Goal: Information Seeking & Learning: Learn about a topic

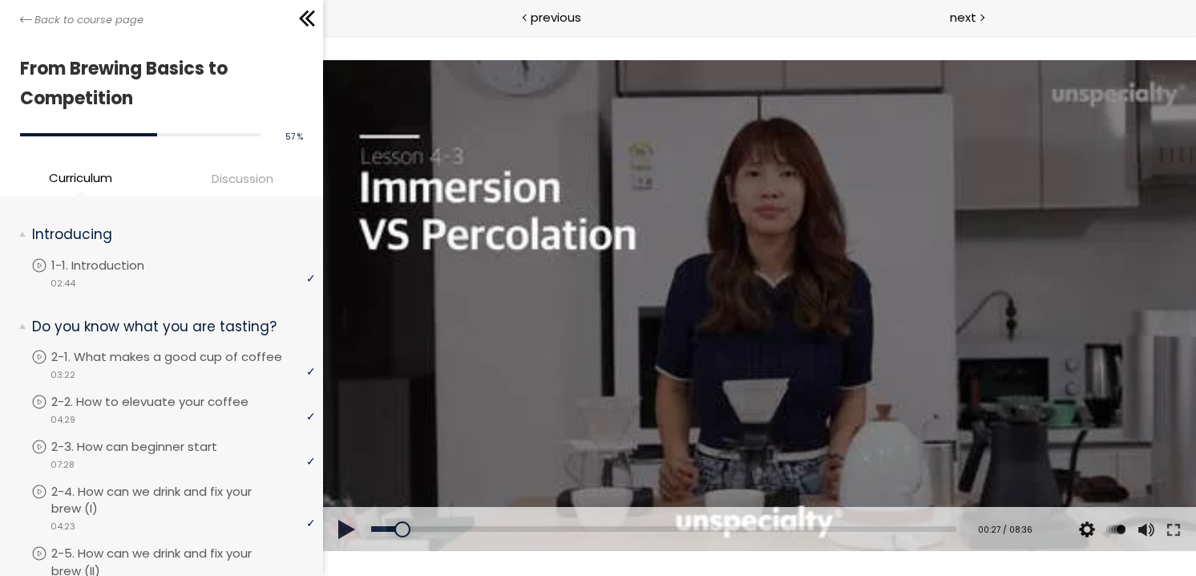
click at [689, 325] on div at bounding box center [758, 305] width 873 height 491
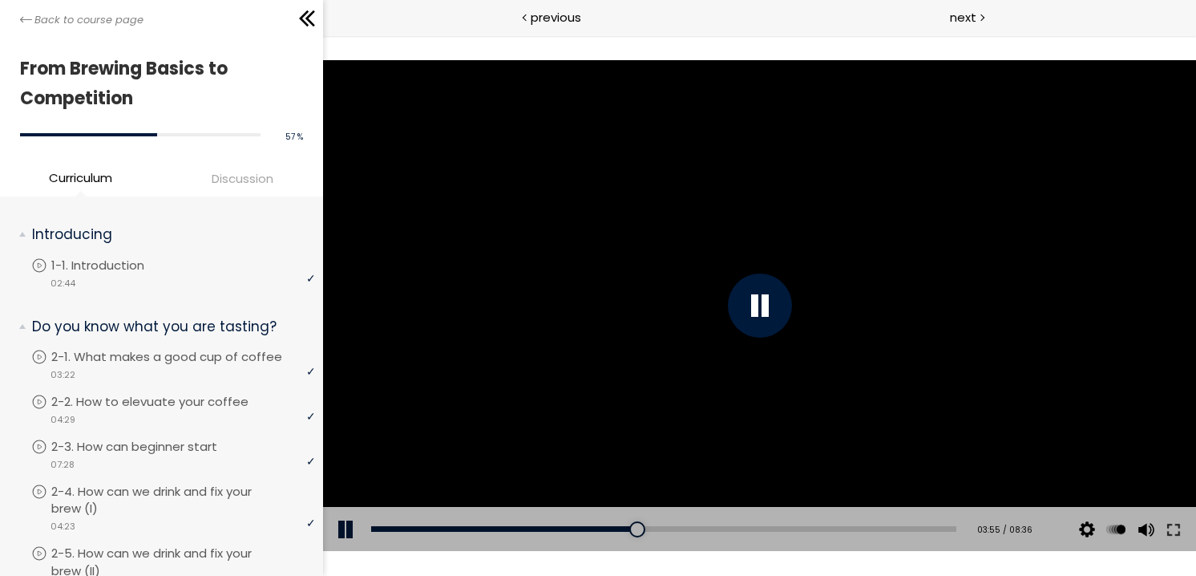
click at [698, 244] on div at bounding box center [758, 305] width 873 height 491
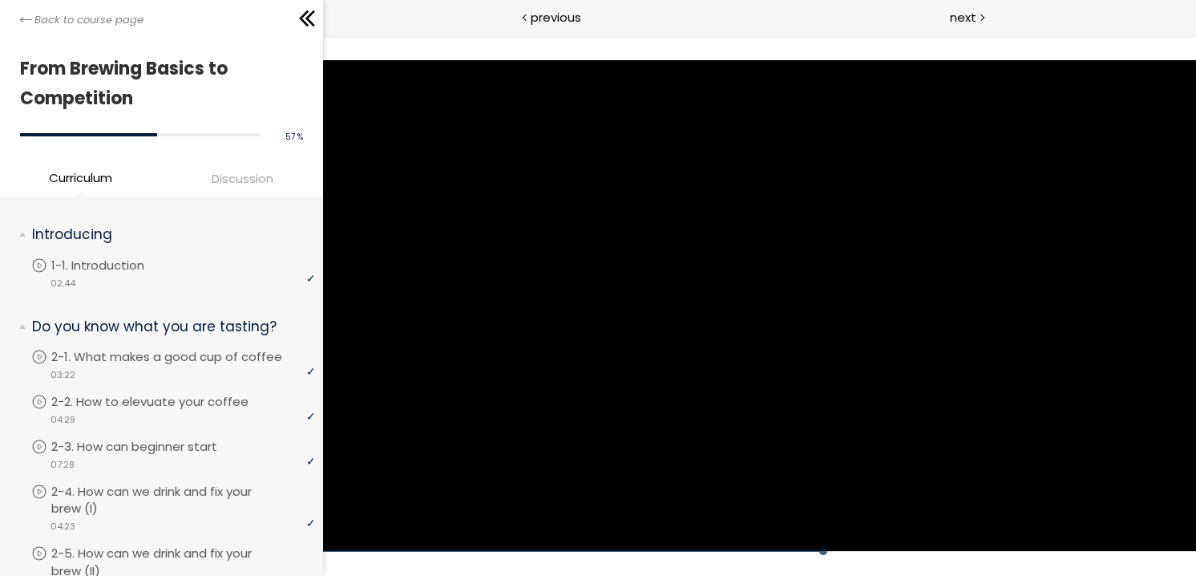
click at [794, 567] on div "Click for sound @keyframes VOLUME_SMALL_WAVE_FLASH { 0% { opacity: 0; } 33% { o…" at bounding box center [758, 305] width 873 height 540
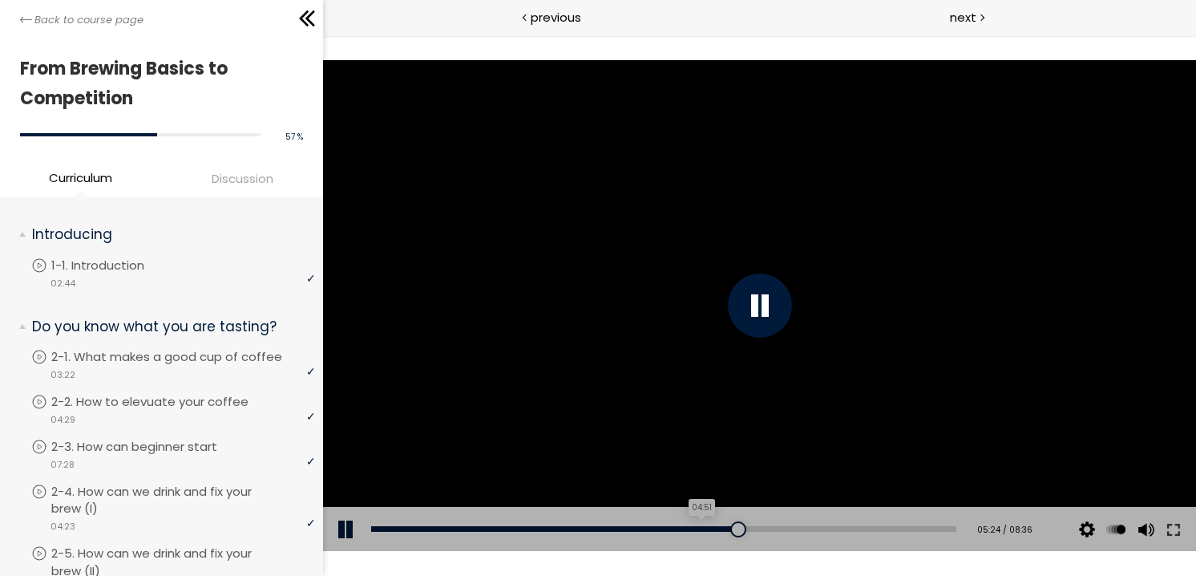
click at [703, 530] on div "04:51" at bounding box center [662, 529] width 585 height 6
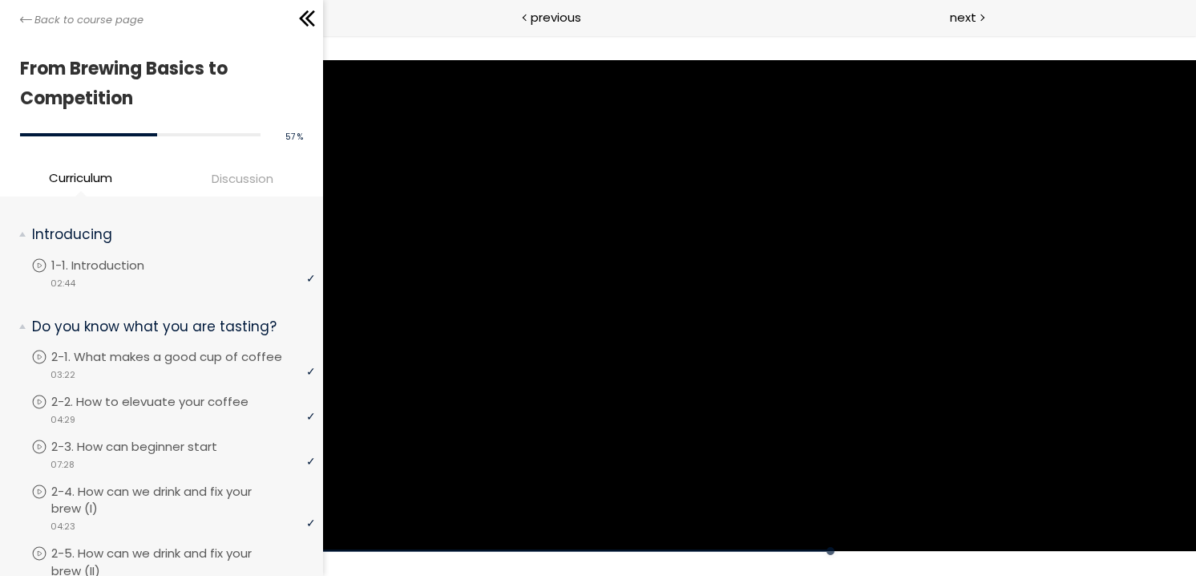
click at [769, 572] on div "Click for sound @keyframes VOLUME_SMALL_WAVE_FLASH { 0% { opacity: 0; } 33% { o…" at bounding box center [758, 305] width 873 height 540
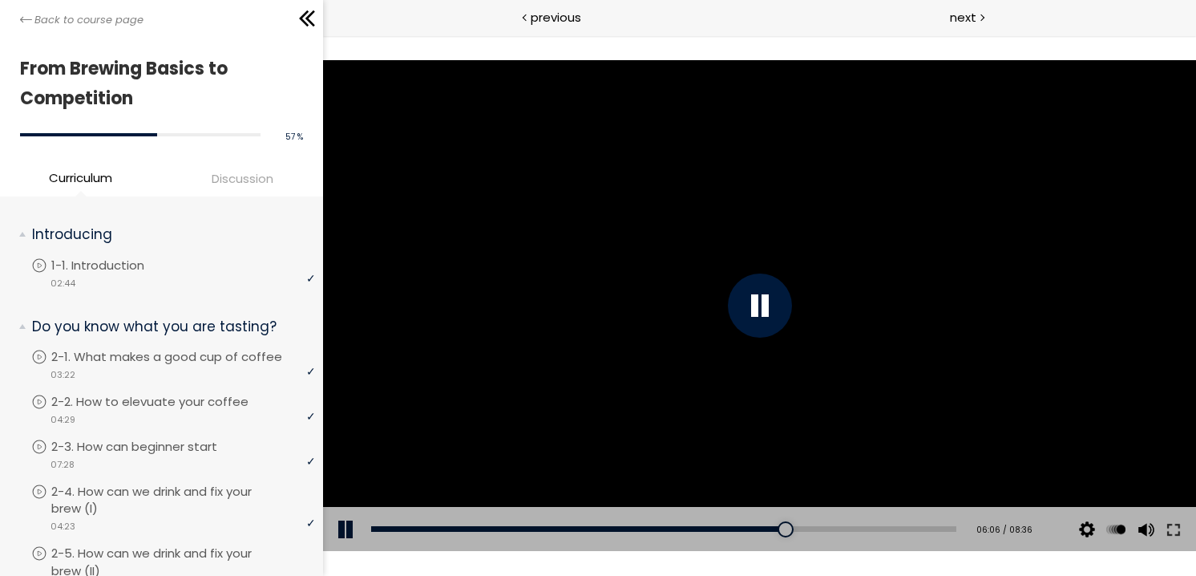
click at [782, 336] on div at bounding box center [758, 305] width 873 height 491
click at [781, 332] on div at bounding box center [758, 305] width 873 height 491
click at [762, 319] on div at bounding box center [759, 305] width 64 height 64
click at [580, 243] on div at bounding box center [758, 305] width 873 height 491
click at [756, 306] on div at bounding box center [759, 305] width 64 height 64
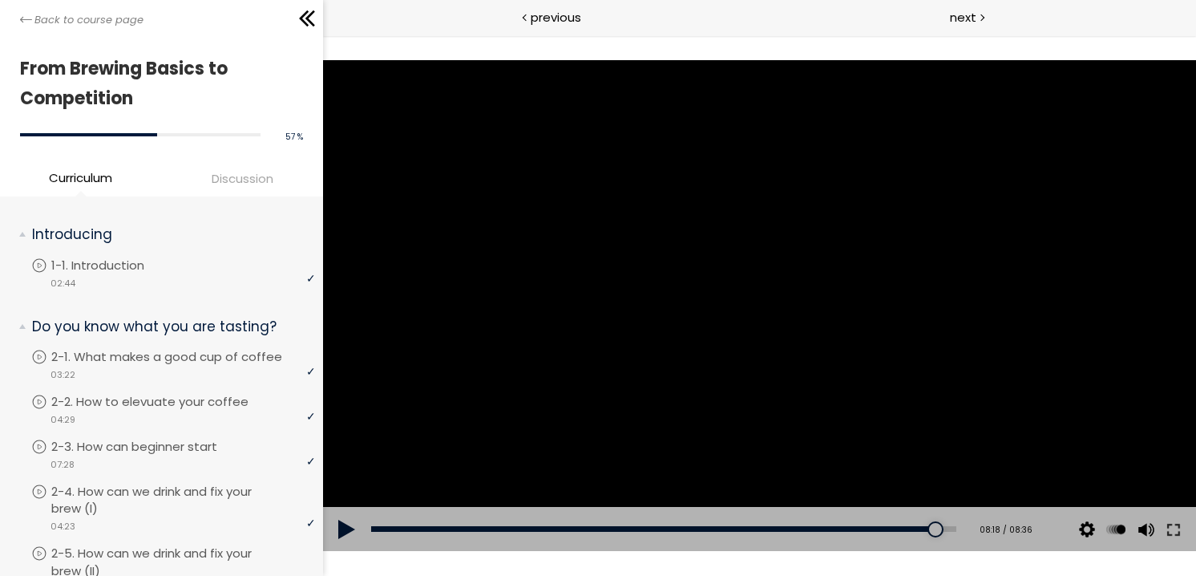
click at [855, 220] on div at bounding box center [758, 305] width 873 height 491
click at [393, 245] on div at bounding box center [758, 305] width 873 height 491
click at [751, 187] on div at bounding box center [758, 305] width 873 height 491
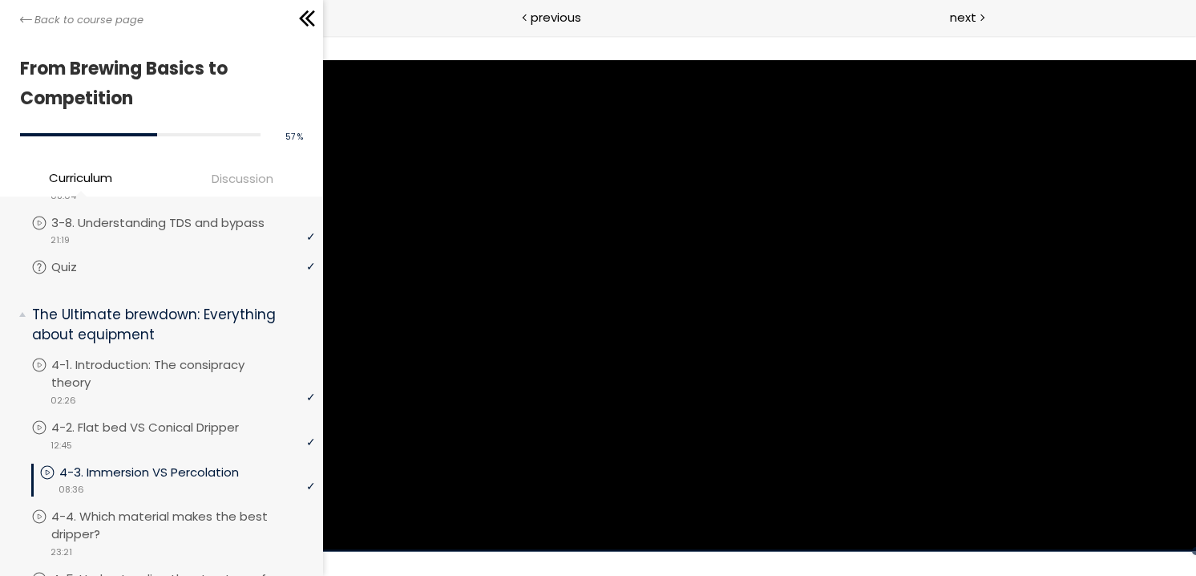
scroll to position [1042, 0]
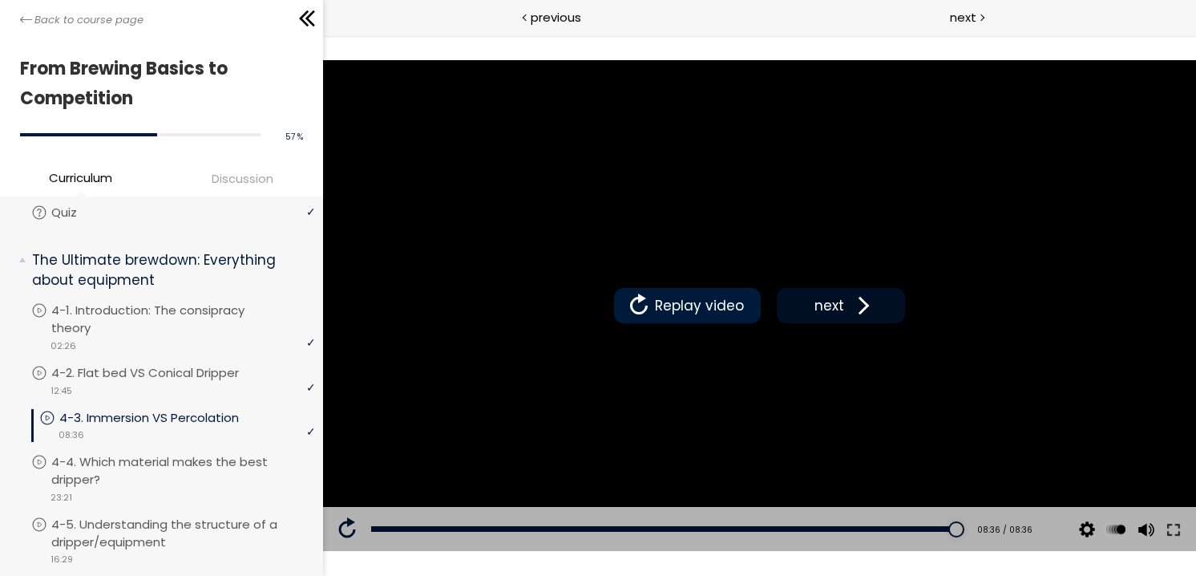
click at [841, 301] on span "next" at bounding box center [829, 305] width 38 height 21
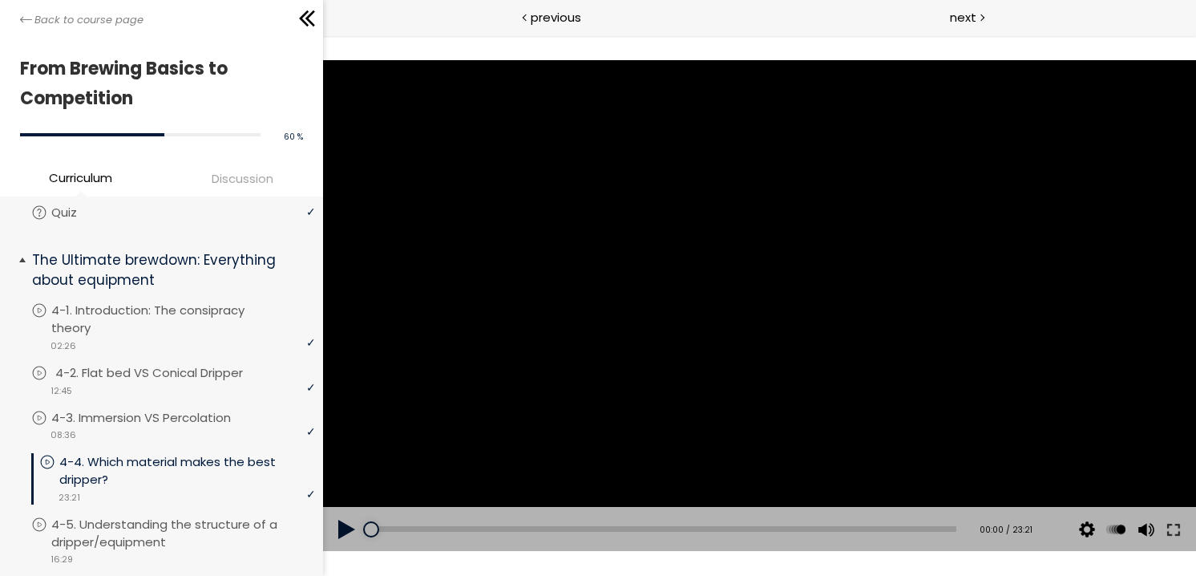
click at [151, 364] on p "4-2. Flat bed VS Conical Dripper" at bounding box center [165, 373] width 220 height 18
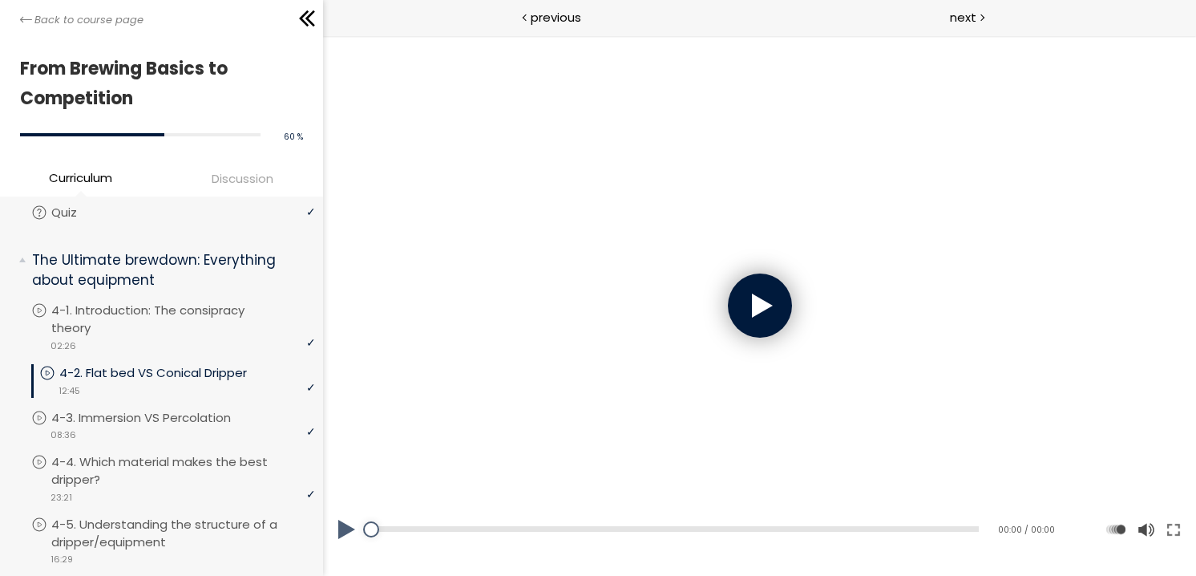
click at [746, 299] on div at bounding box center [759, 305] width 64 height 64
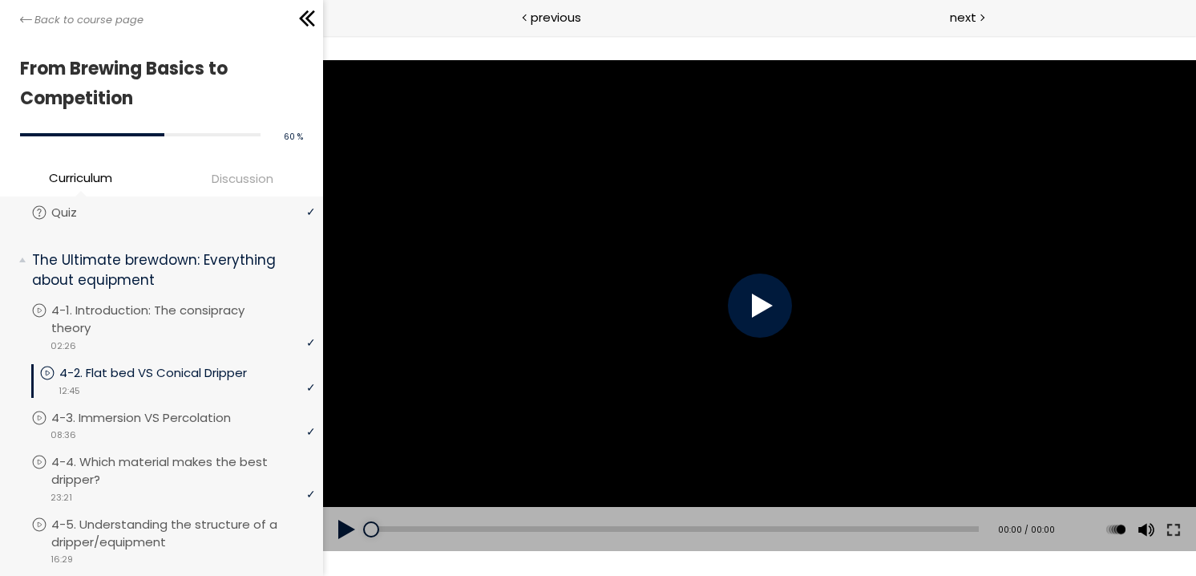
click at [757, 302] on div at bounding box center [759, 305] width 64 height 64
click at [649, 528] on div "05:48" at bounding box center [674, 529] width 608 height 6
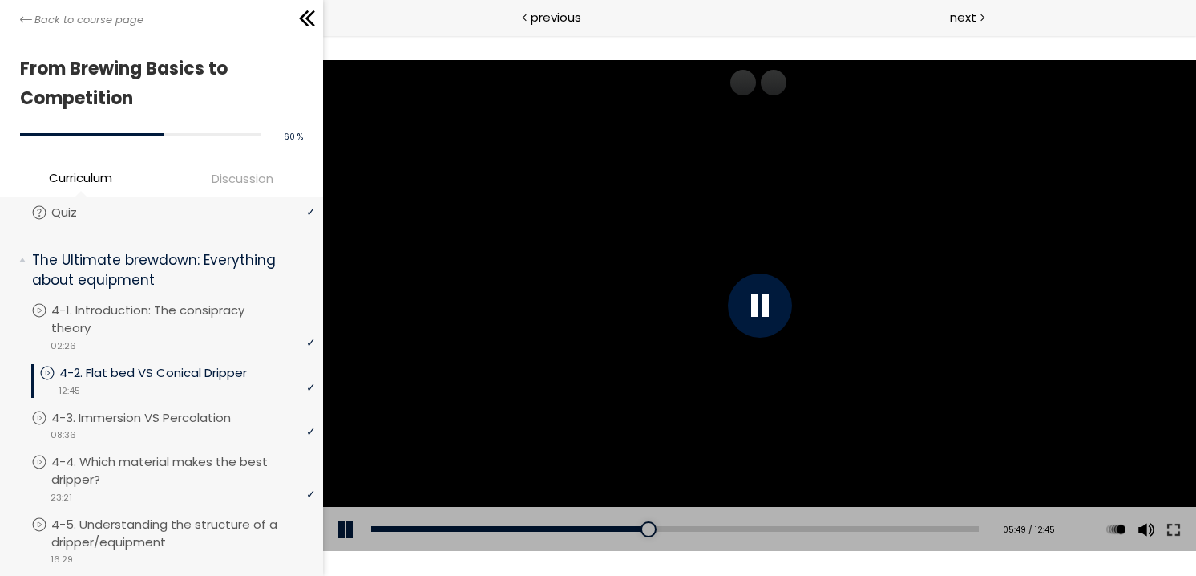
click at [922, 532] on div "Add chapter 12:14" at bounding box center [674, 529] width 608 height 45
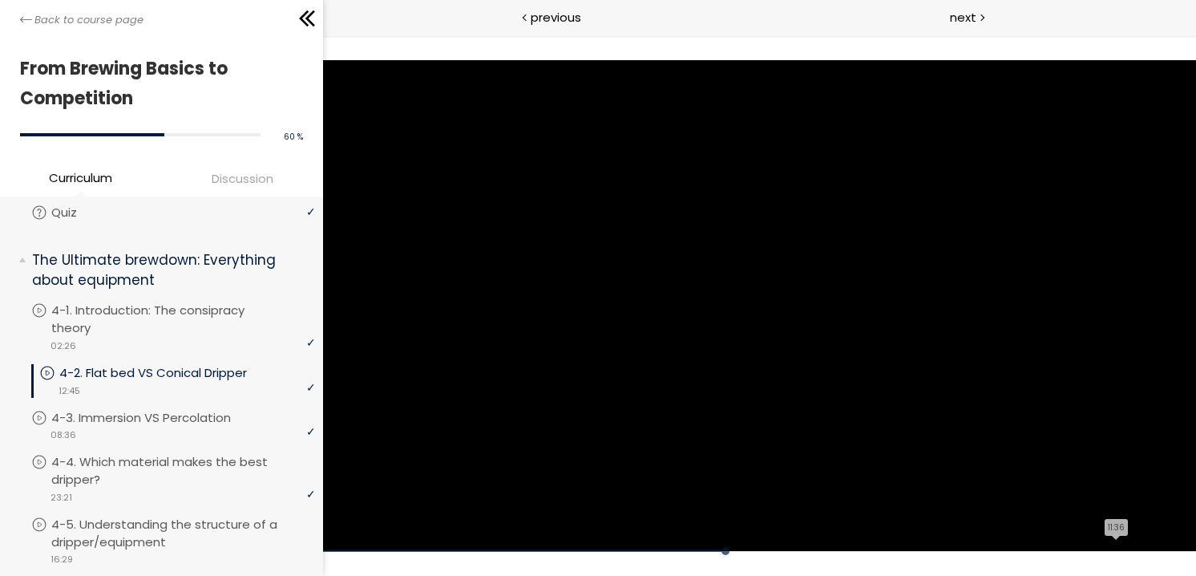
click at [928, 527] on div "Click for sound @keyframes VOLUME_SMALL_WAVE_FLASH { 0% { opacity: 0; } 33% { o…" at bounding box center [758, 305] width 873 height 491
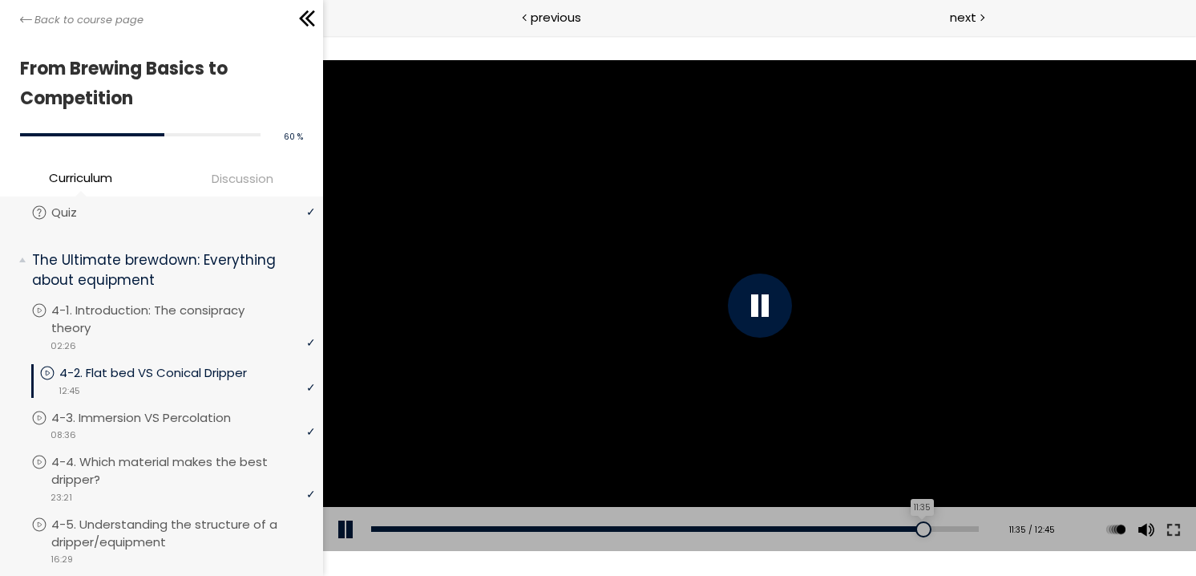
click at [928, 526] on div "11:35" at bounding box center [674, 529] width 608 height 6
click at [908, 526] on div "11:12" at bounding box center [674, 529] width 608 height 6
click at [880, 526] on div "10:36" at bounding box center [674, 529] width 608 height 6
click at [859, 526] on div "10:09" at bounding box center [674, 529] width 608 height 6
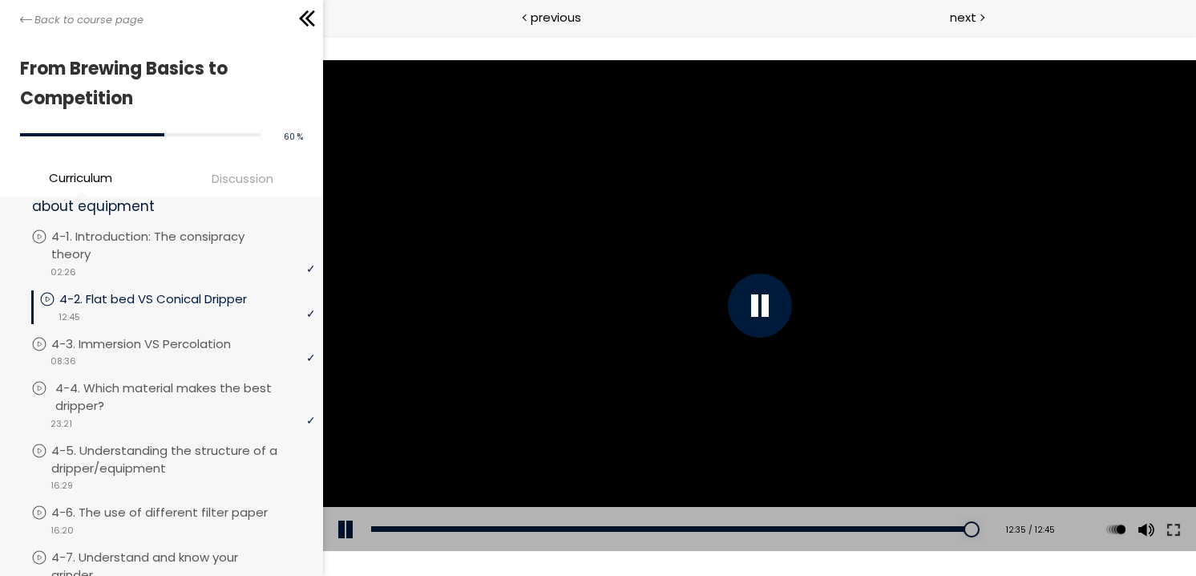
scroll to position [1122, 0]
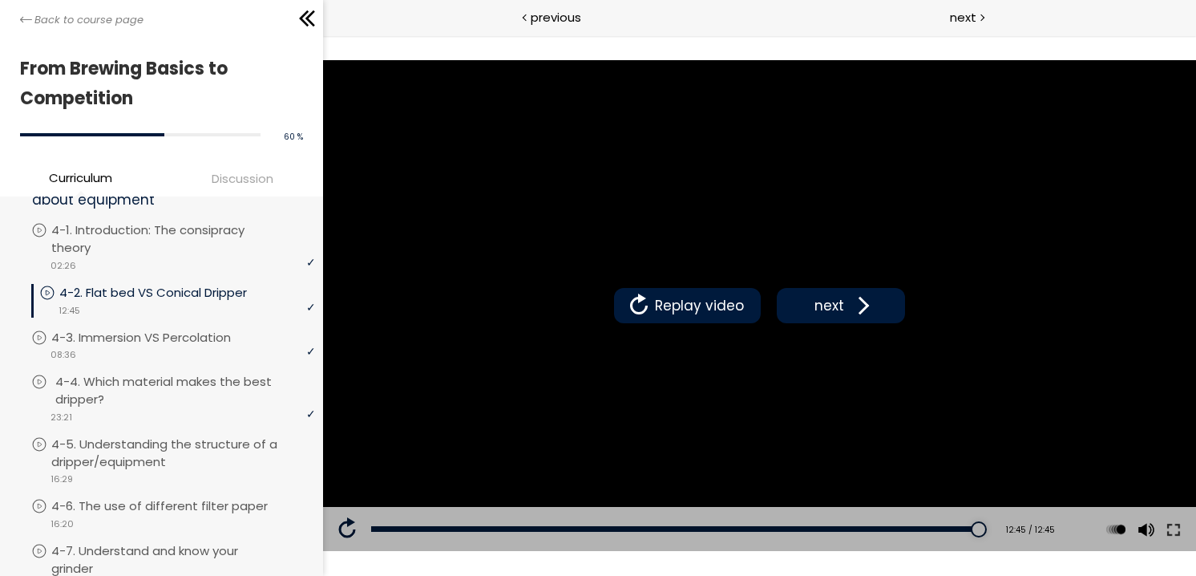
click at [212, 377] on p "4-4. Which material makes the best dripper?" at bounding box center [187, 390] width 264 height 35
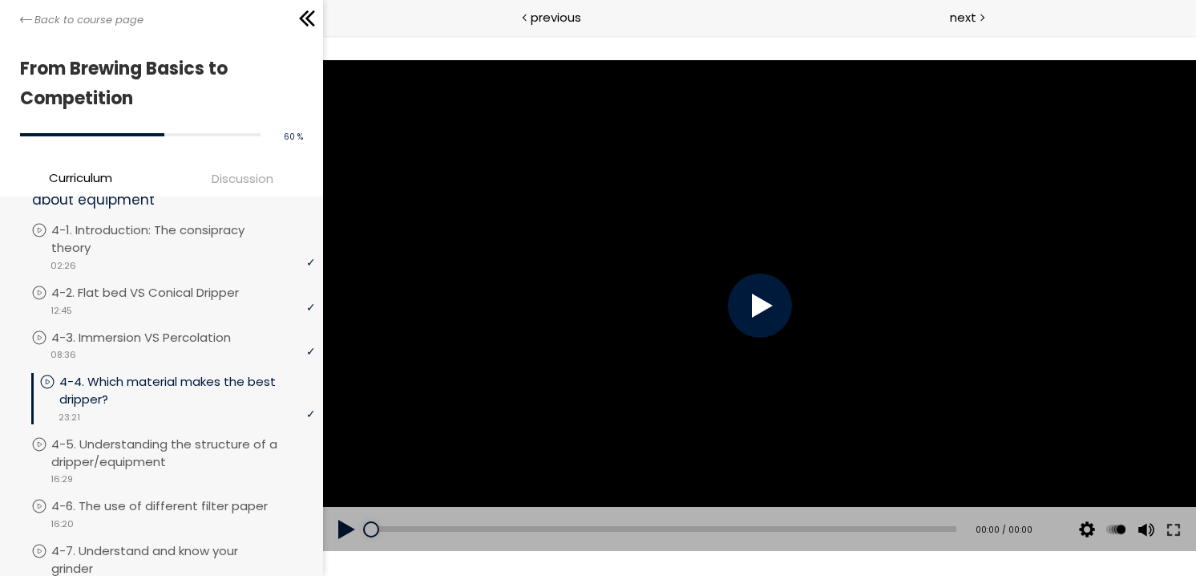
click at [757, 325] on div at bounding box center [759, 305] width 64 height 64
click at [1170, 530] on button at bounding box center [1172, 529] width 29 height 45
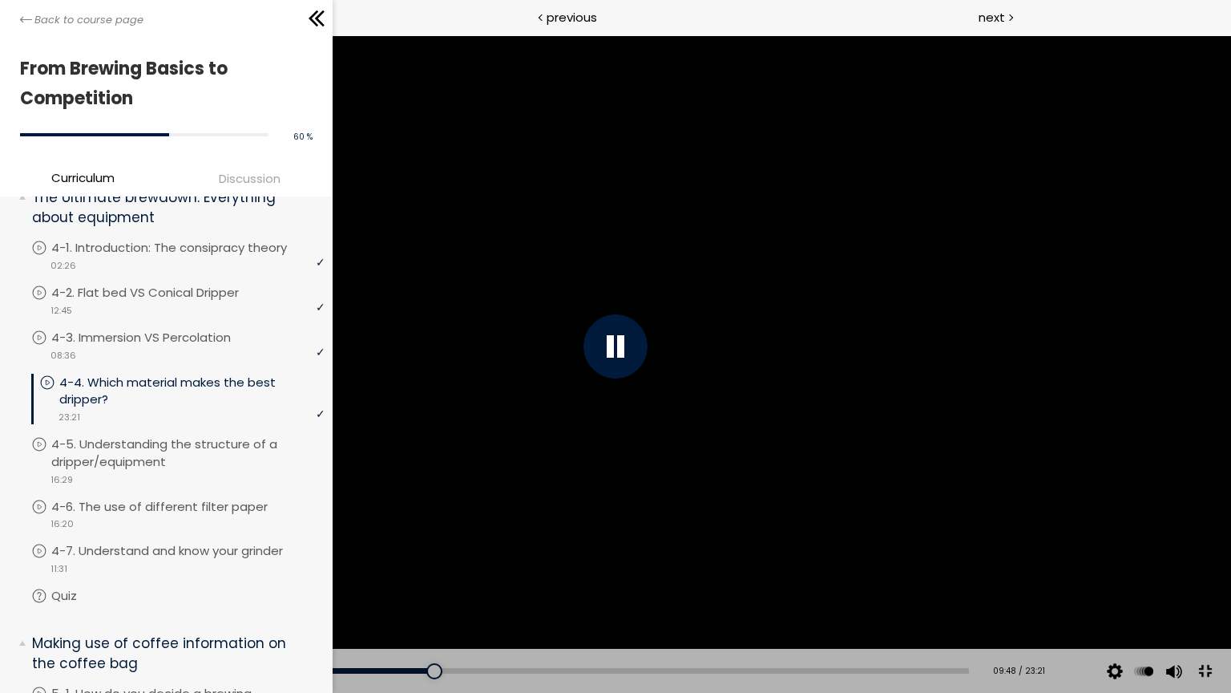
click at [603, 354] on div at bounding box center [616, 346] width 64 height 64
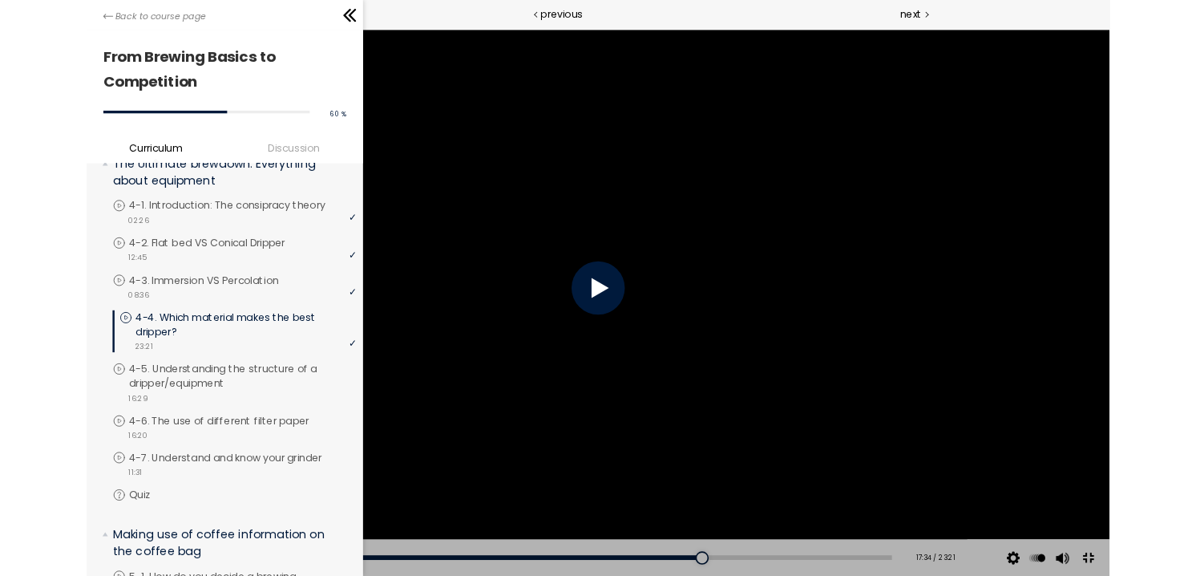
scroll to position [1122, 0]
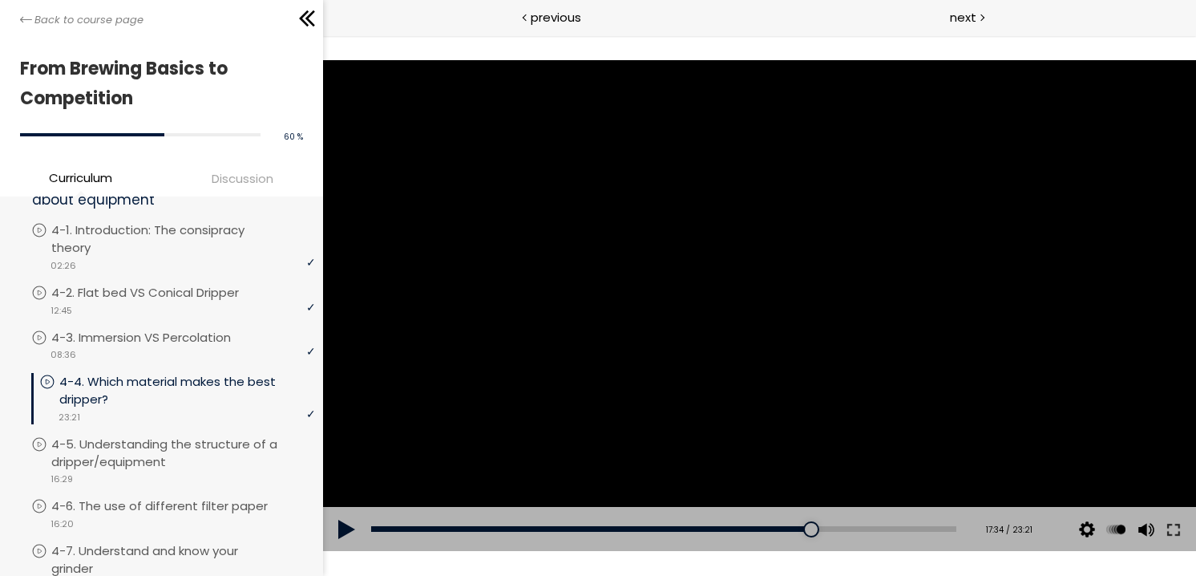
click at [580, 258] on div at bounding box center [758, 305] width 873 height 491
click at [679, 180] on div at bounding box center [758, 305] width 873 height 491
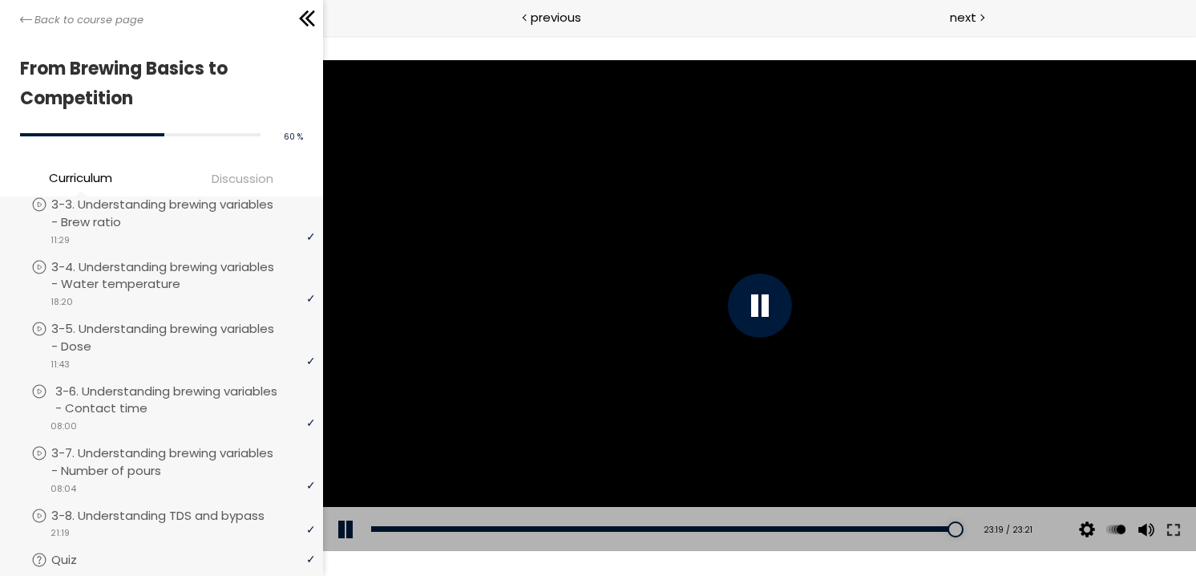
scroll to position [321, 0]
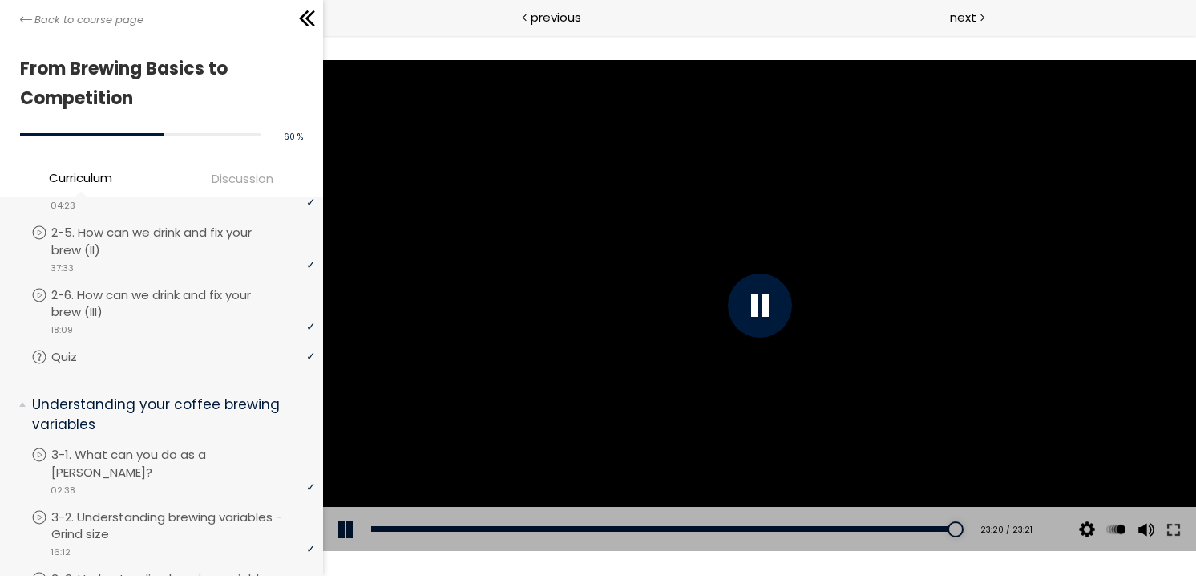
click at [220, 179] on span "Discussion" at bounding box center [243, 178] width 62 height 18
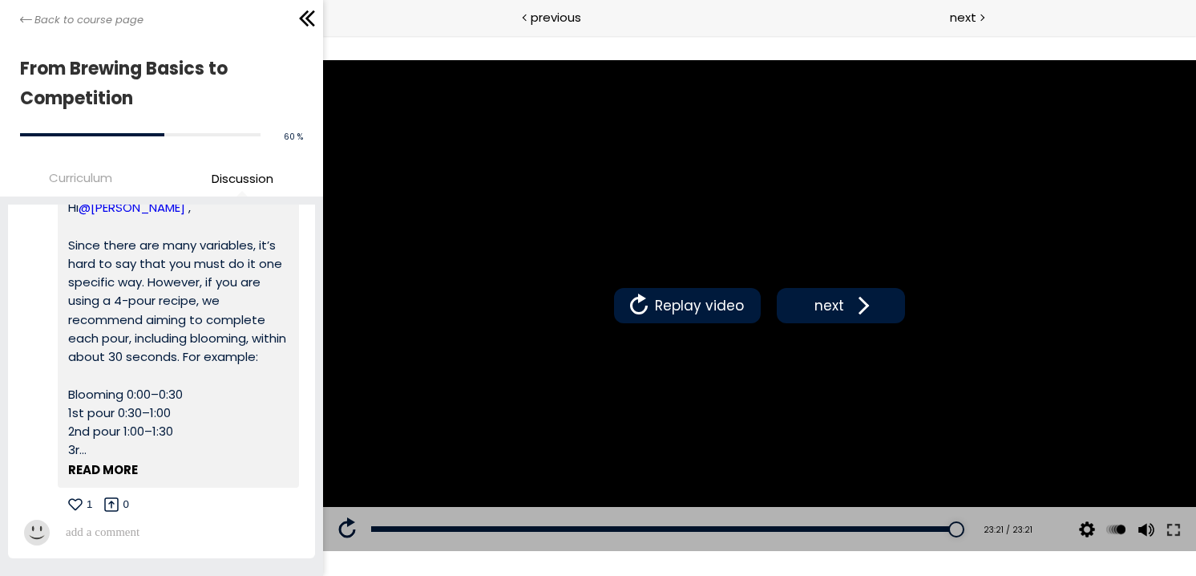
click at [91, 479] on button "READ MORE" at bounding box center [103, 469] width 70 height 18
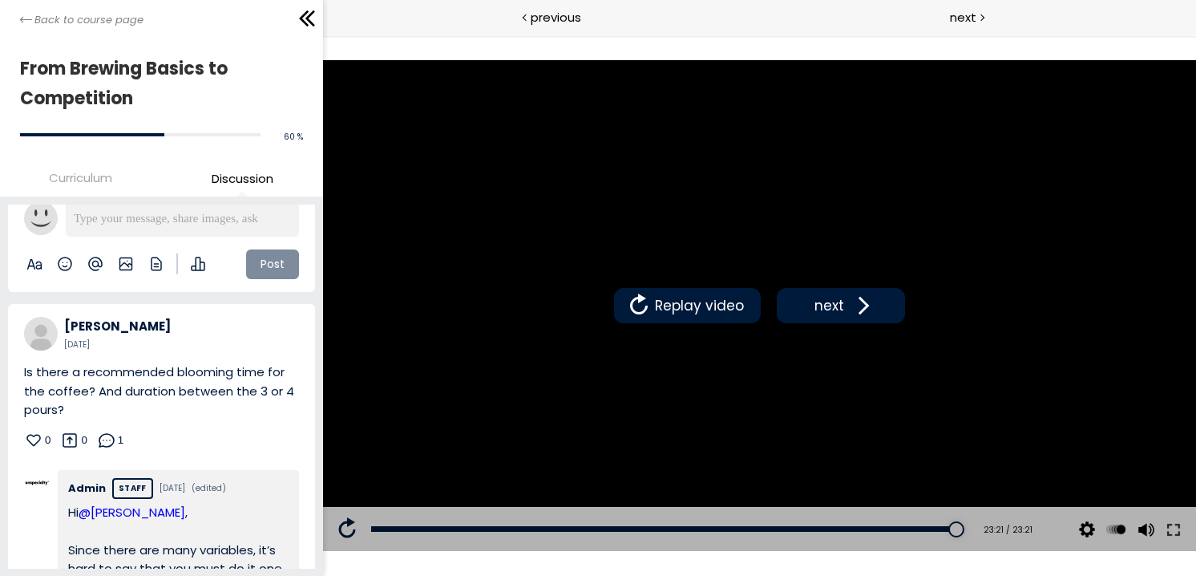
scroll to position [0, 0]
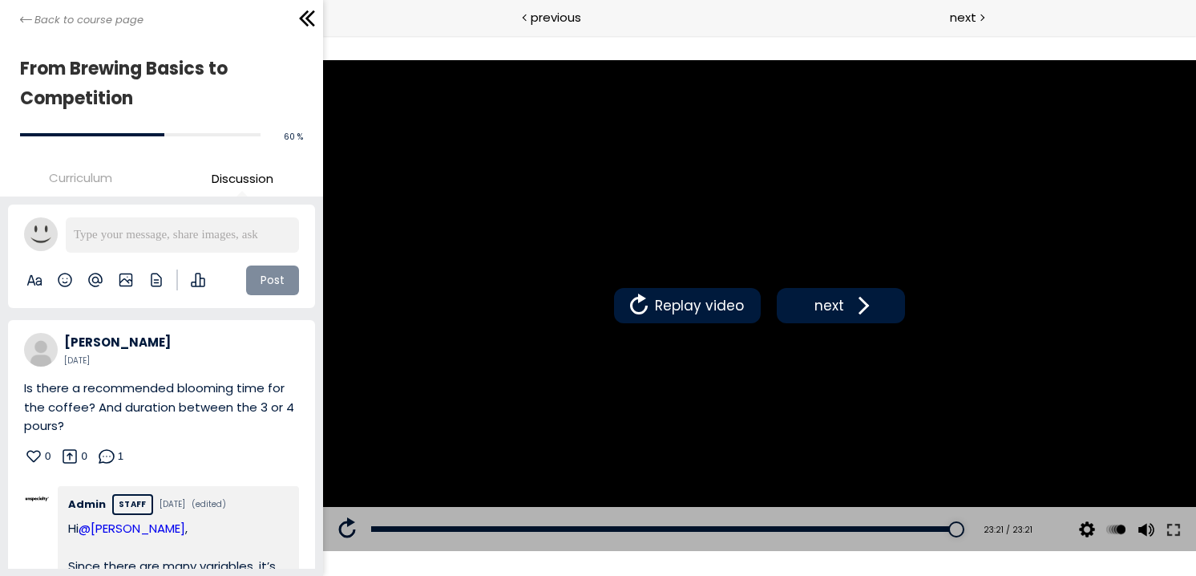
click at [63, 180] on span "Curriculum" at bounding box center [80, 177] width 63 height 18
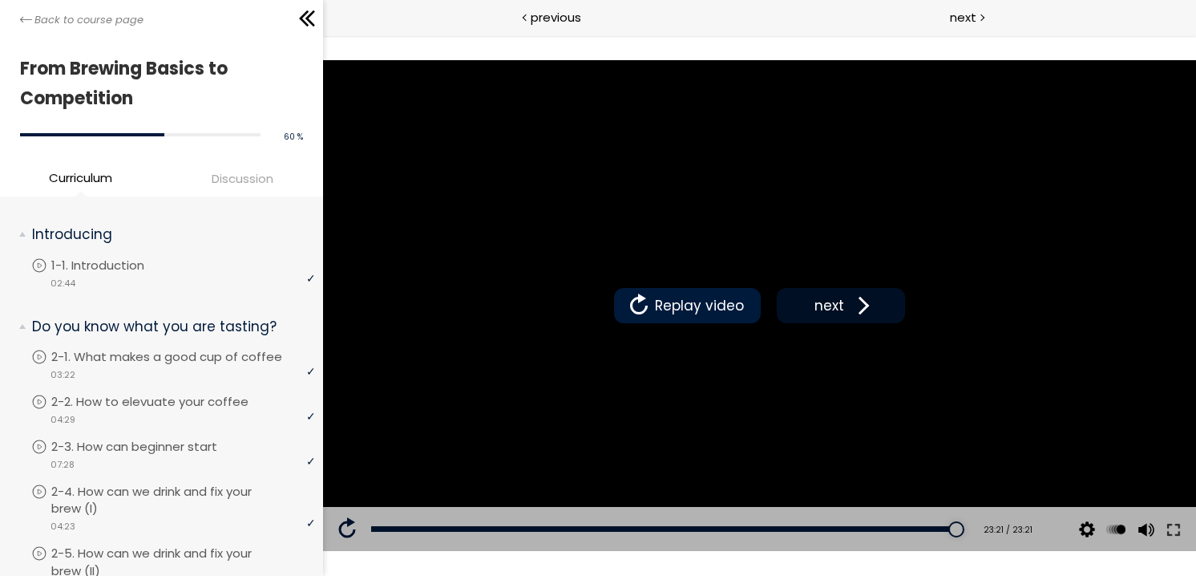
click at [875, 298] on button "next" at bounding box center [840, 305] width 128 height 35
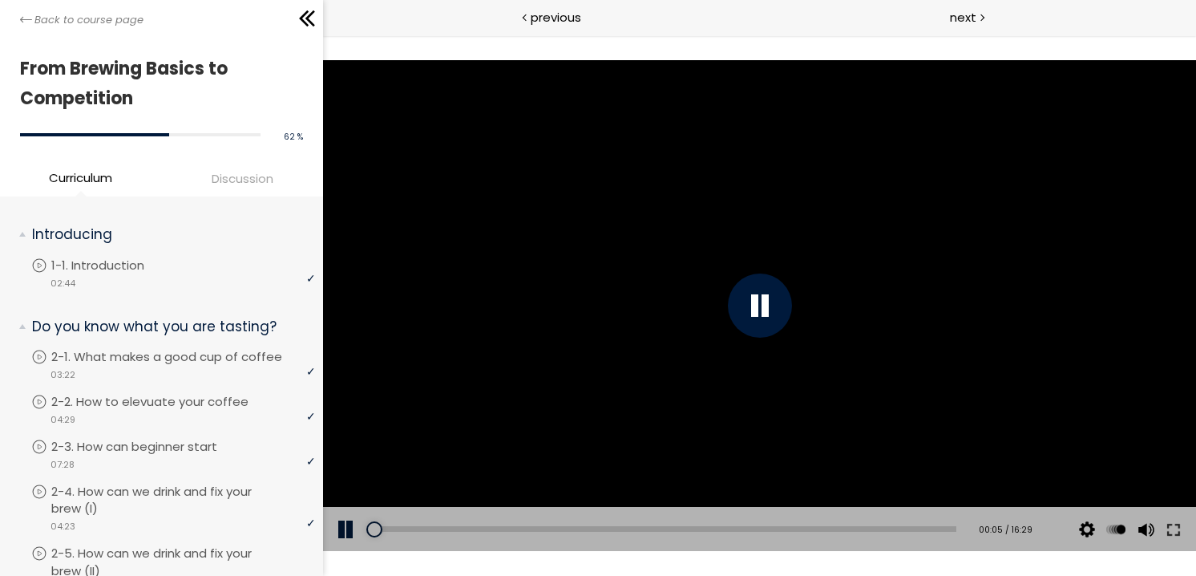
click at [792, 298] on div at bounding box center [758, 305] width 873 height 491
click at [600, 562] on div "Click for sound @keyframes VOLUME_SMALL_WAVE_FLASH { 0% { opacity: 0; } 33% { o…" at bounding box center [758, 305] width 873 height 540
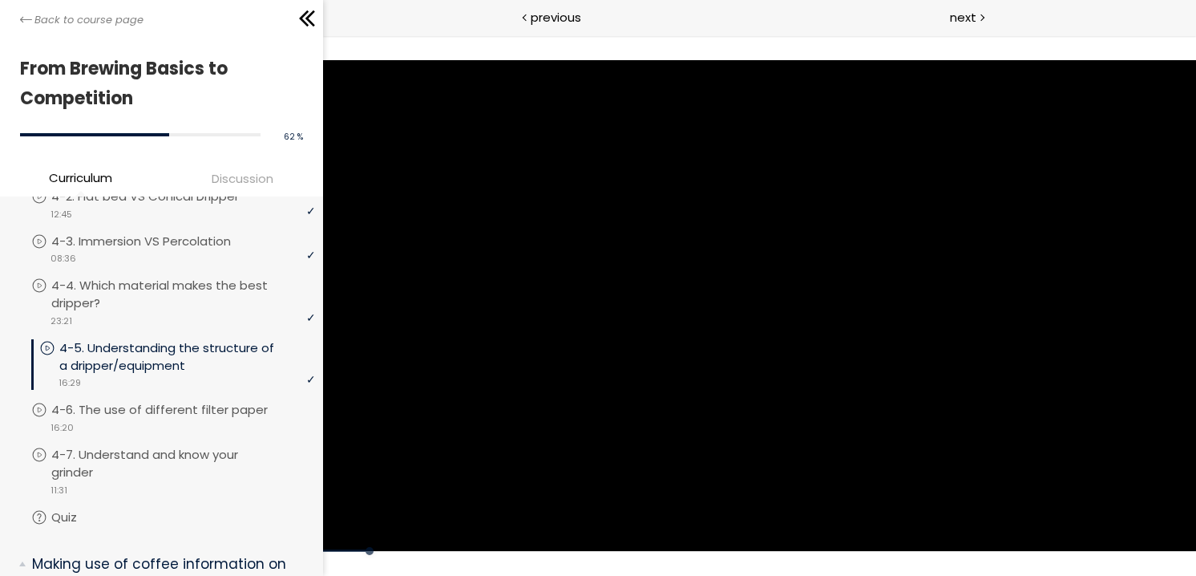
scroll to position [1203, 0]
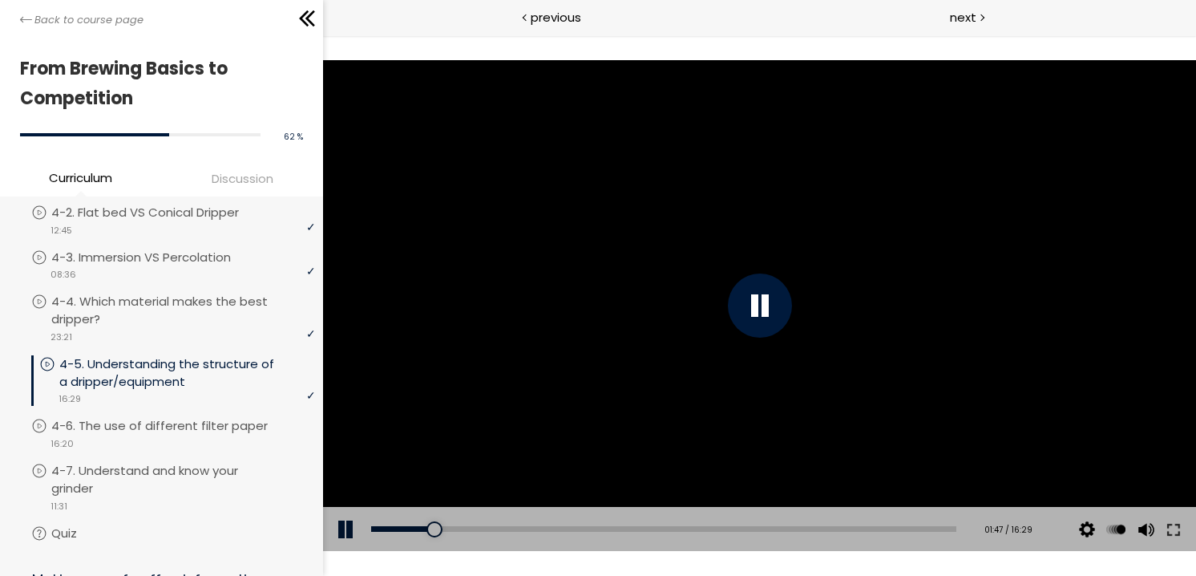
click at [402, 347] on div at bounding box center [758, 305] width 873 height 491
click at [493, 234] on div at bounding box center [758, 305] width 873 height 491
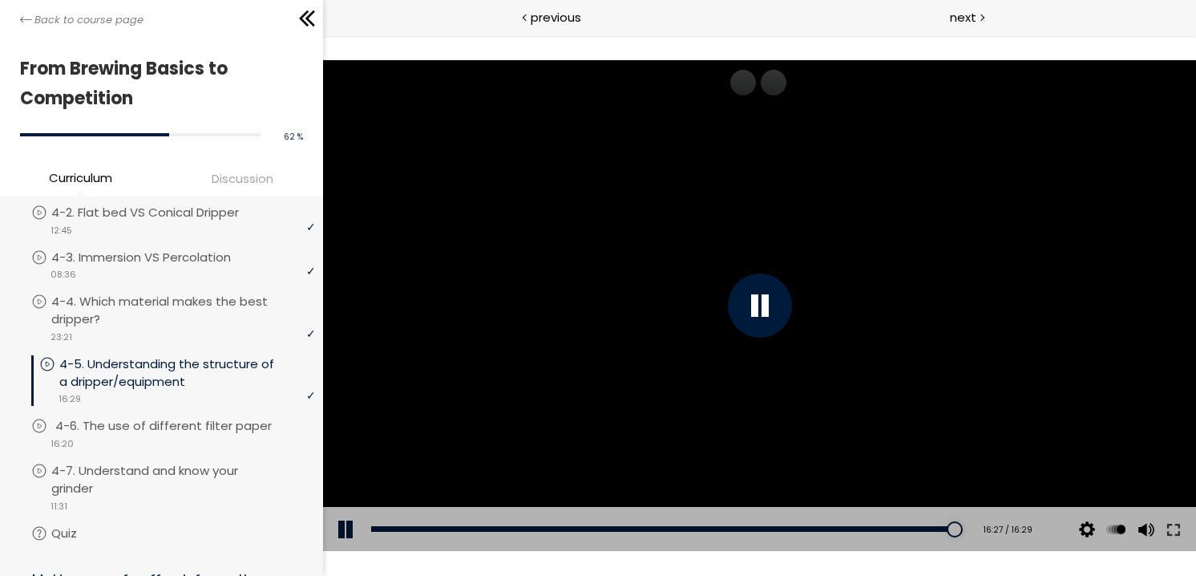
click at [186, 417] on p "4-6. The use of different filter paper" at bounding box center [179, 426] width 249 height 18
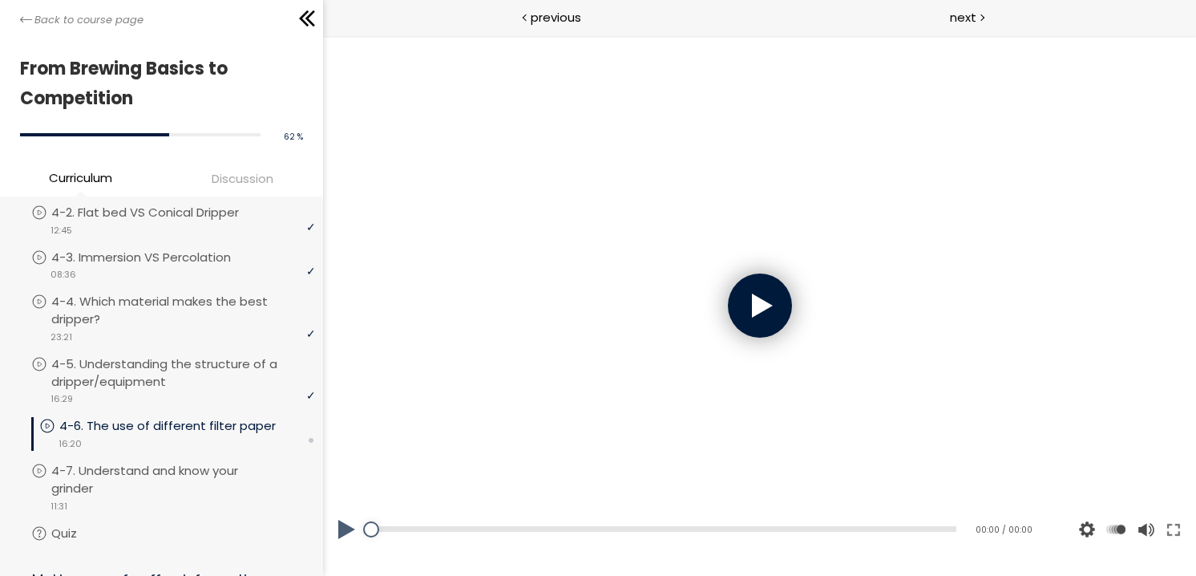
click at [766, 296] on div at bounding box center [759, 305] width 64 height 64
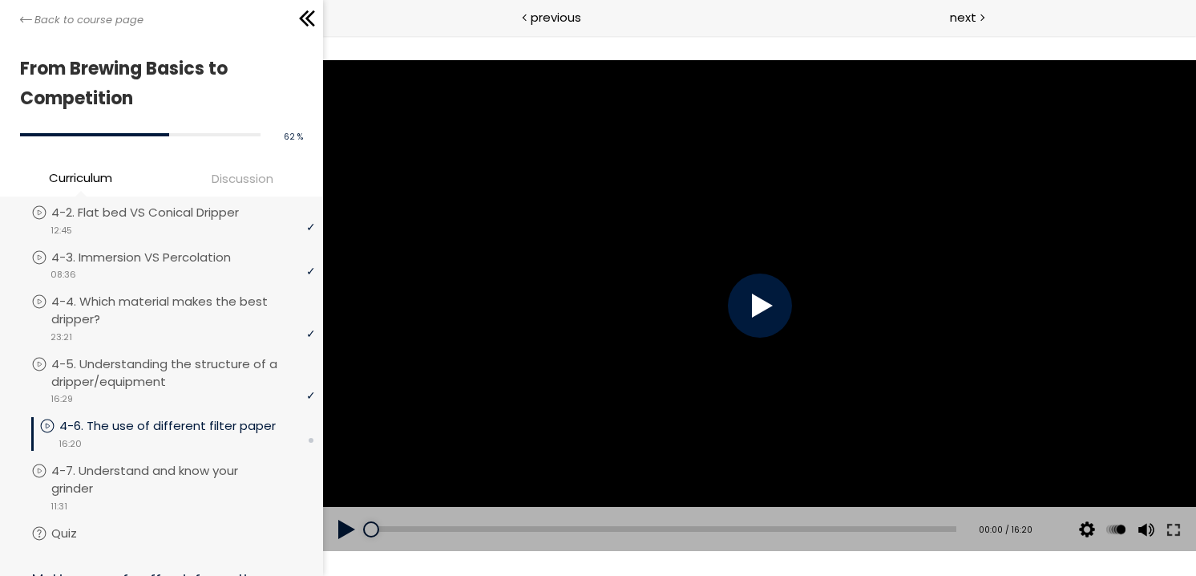
click at [788, 302] on div at bounding box center [759, 305] width 64 height 64
click at [737, 308] on div at bounding box center [759, 305] width 64 height 64
click at [746, 325] on div at bounding box center [759, 305] width 64 height 64
click at [675, 238] on div at bounding box center [758, 305] width 873 height 491
click at [660, 134] on div at bounding box center [758, 305] width 873 height 491
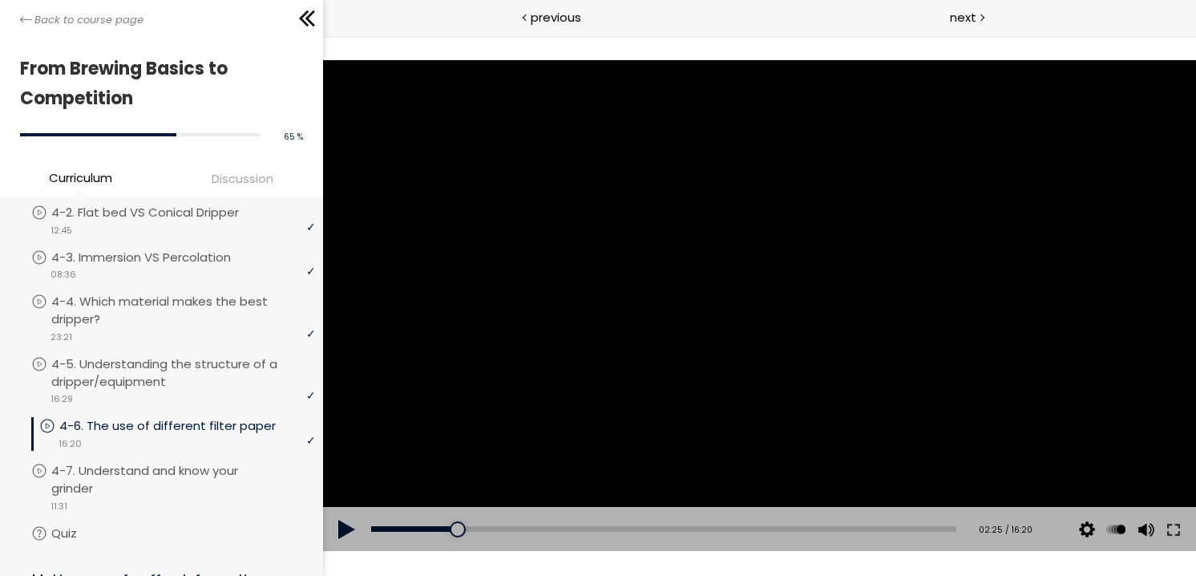
click at [612, 325] on div at bounding box center [758, 305] width 873 height 491
click at [477, 530] on div "02:58" at bounding box center [662, 529] width 585 height 6
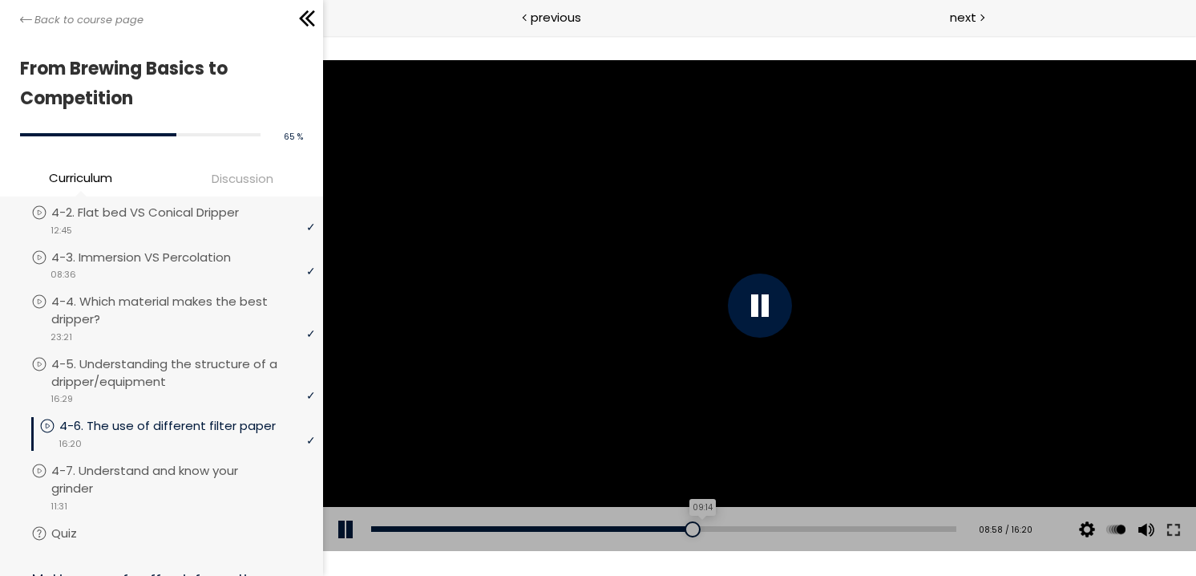
click at [705, 526] on div "09:14" at bounding box center [662, 529] width 585 height 6
click at [778, 289] on div at bounding box center [759, 305] width 64 height 64
click at [586, 248] on div at bounding box center [758, 305] width 873 height 491
click at [883, 527] on div at bounding box center [875, 529] width 16 height 16
click at [903, 527] on div "14:43" at bounding box center [662, 529] width 585 height 6
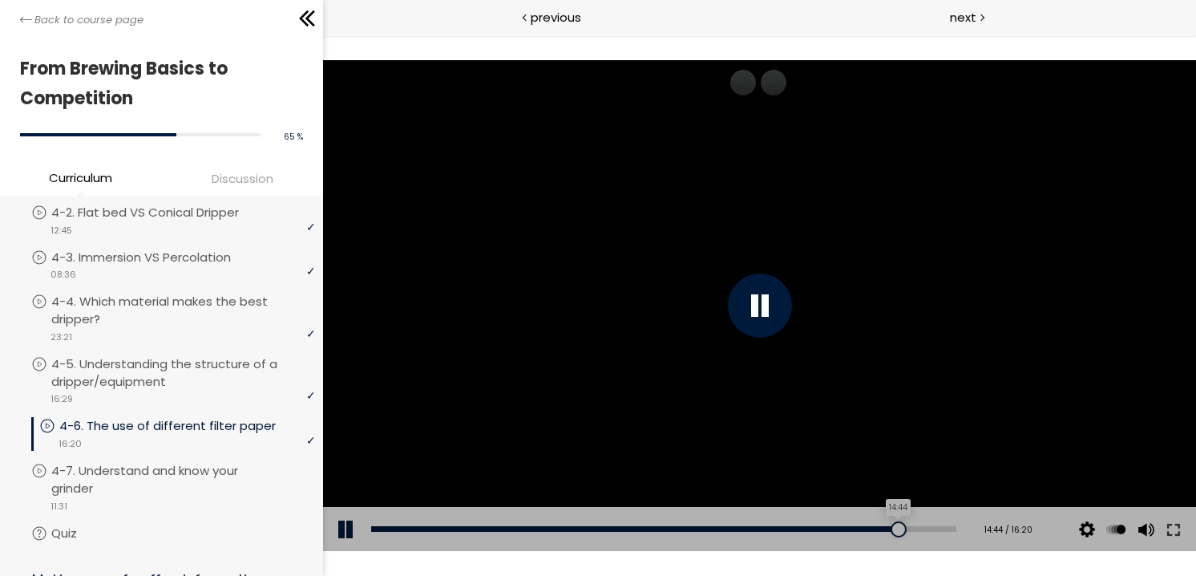
click at [906, 527] on div at bounding box center [898, 529] width 16 height 16
click at [922, 523] on div "Add chapter 14:53" at bounding box center [662, 529] width 585 height 45
click at [923, 527] on div "15:16" at bounding box center [662, 529] width 585 height 6
click at [942, 527] on div "15:48" at bounding box center [662, 529] width 585 height 6
click at [103, 462] on p "4-7. Understand and know your grinder" at bounding box center [187, 479] width 264 height 35
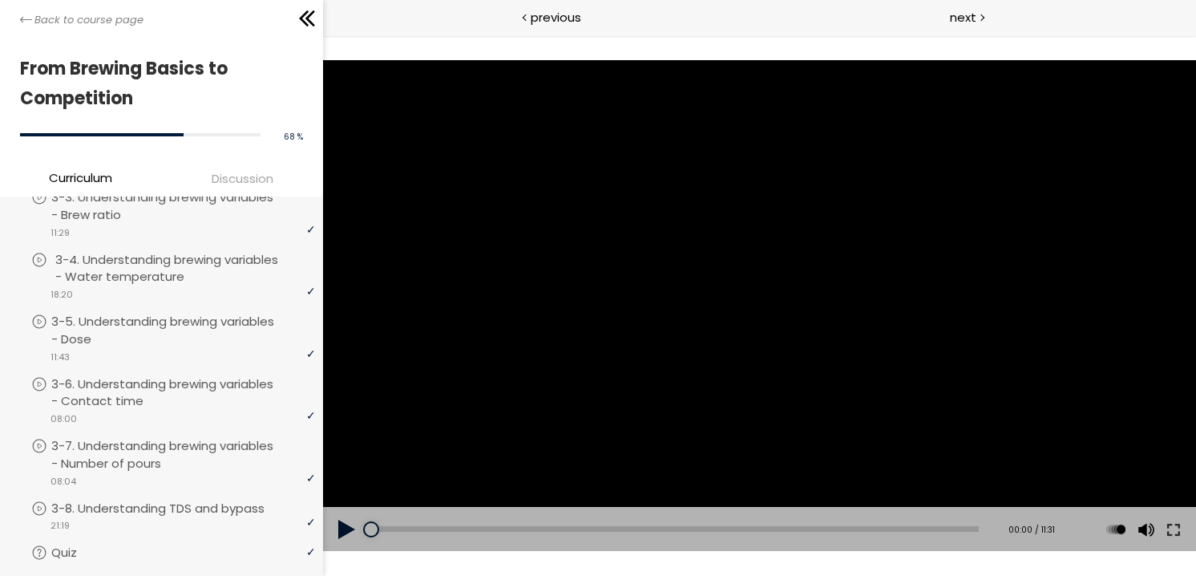
scroll to position [641, 0]
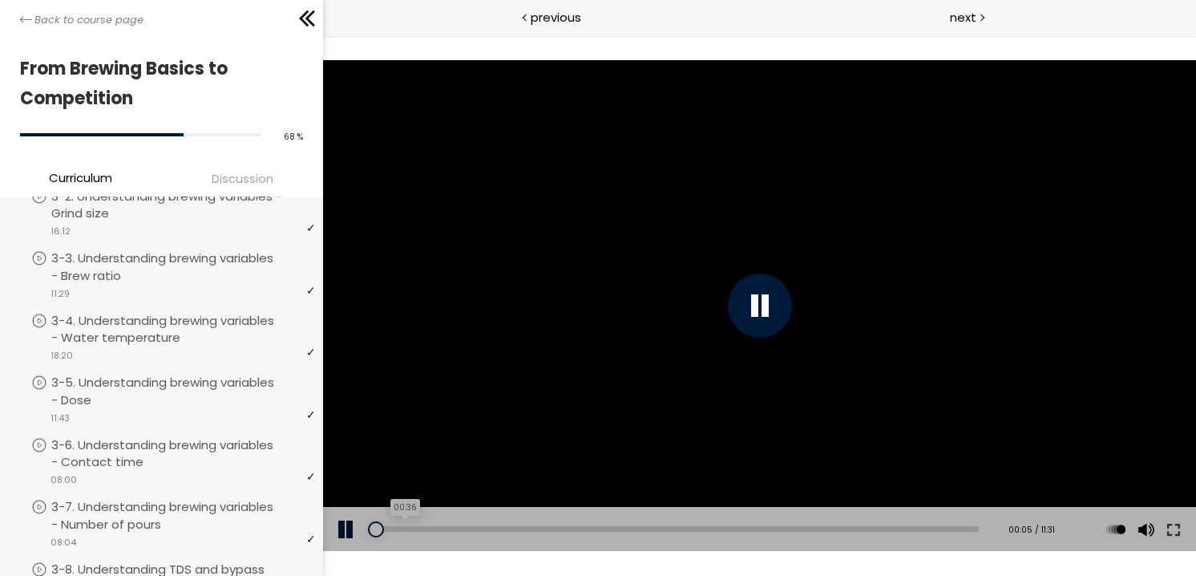
click at [402, 526] on div "00:36" at bounding box center [674, 529] width 608 height 6
click at [591, 523] on div "Add chapter 04:04" at bounding box center [674, 529] width 608 height 45
click at [596, 526] on div "04:15" at bounding box center [674, 529] width 608 height 6
click at [766, 528] on div "07:25" at bounding box center [674, 529] width 608 height 6
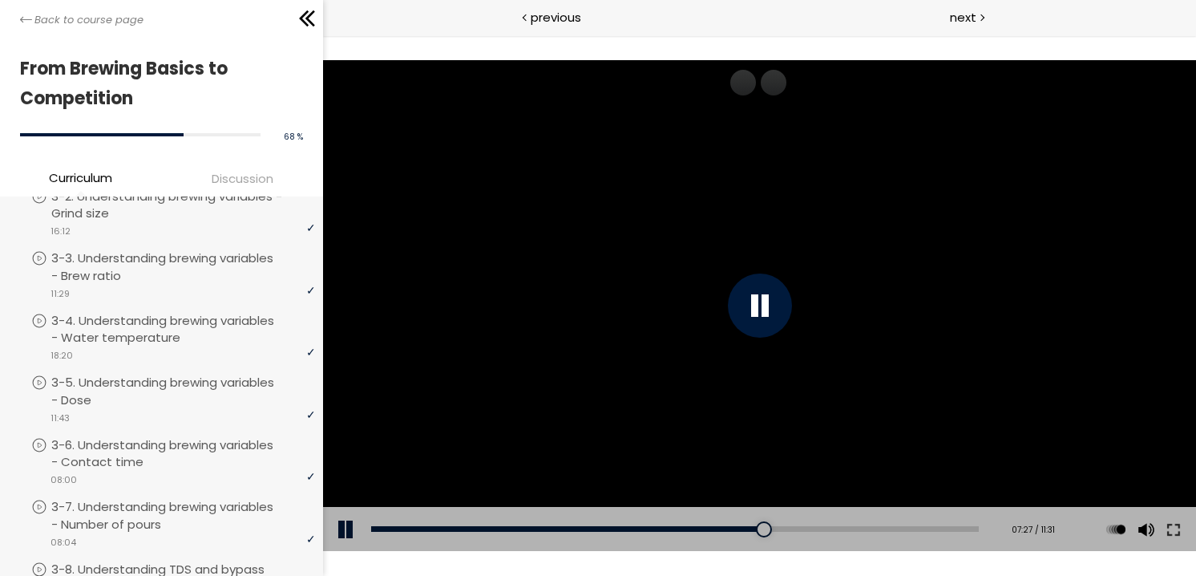
click at [897, 532] on div "Add chapter 09:56" at bounding box center [674, 529] width 608 height 45
click at [905, 529] on div "10:02" at bounding box center [674, 529] width 608 height 6
click at [973, 526] on div "Click for sound @keyframes VOLUME_SMALL_WAVE_FLASH { 0% { opacity: 0; } 33% { o…" at bounding box center [758, 305] width 873 height 491
click at [950, 527] on div "10:54" at bounding box center [674, 529] width 608 height 6
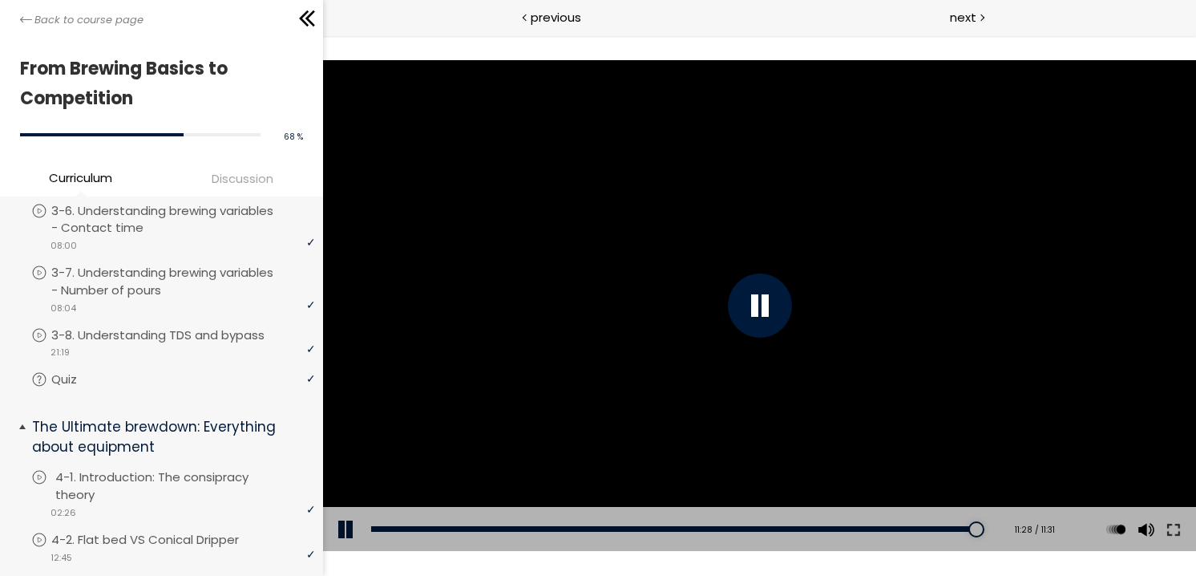
scroll to position [882, 0]
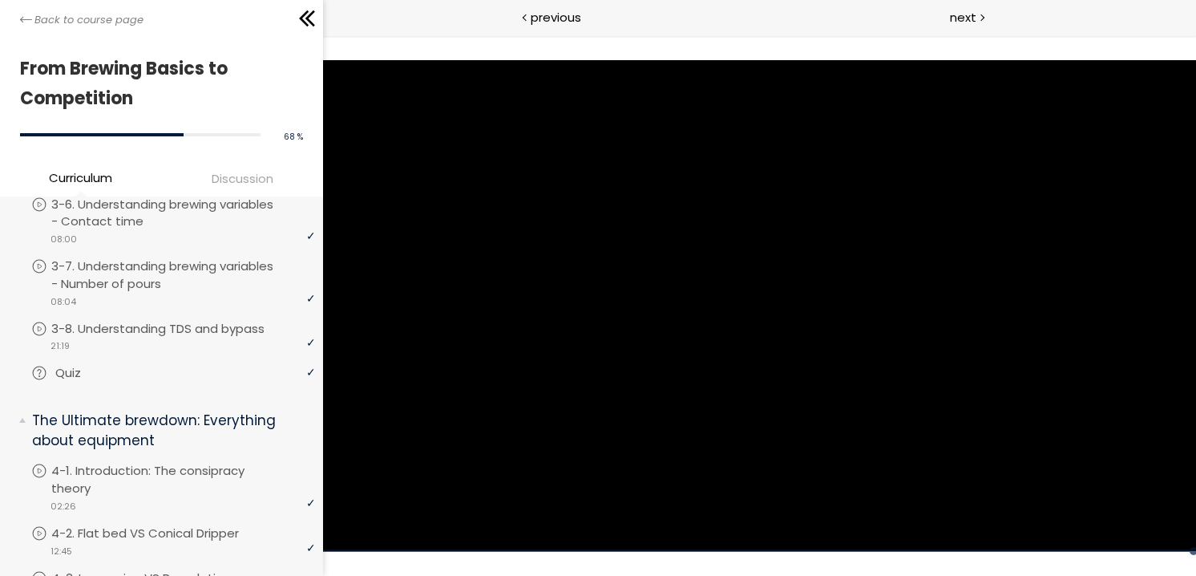
click at [78, 364] on p "Quiz" at bounding box center [84, 373] width 58 height 18
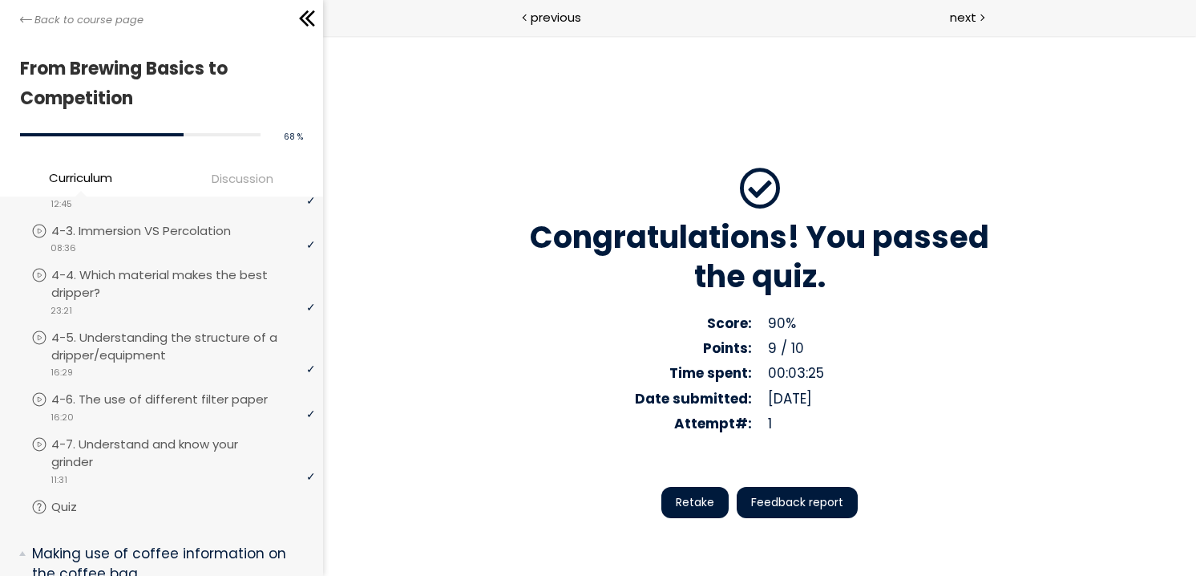
scroll to position [1283, 0]
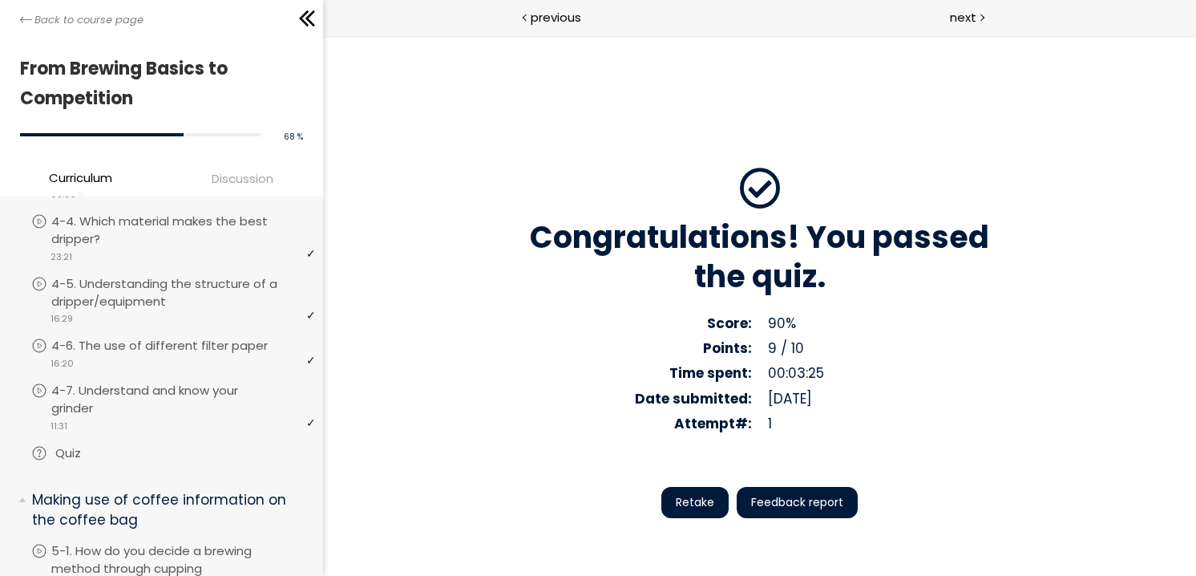
click at [71, 444] on p "Quiz" at bounding box center [84, 453] width 58 height 18
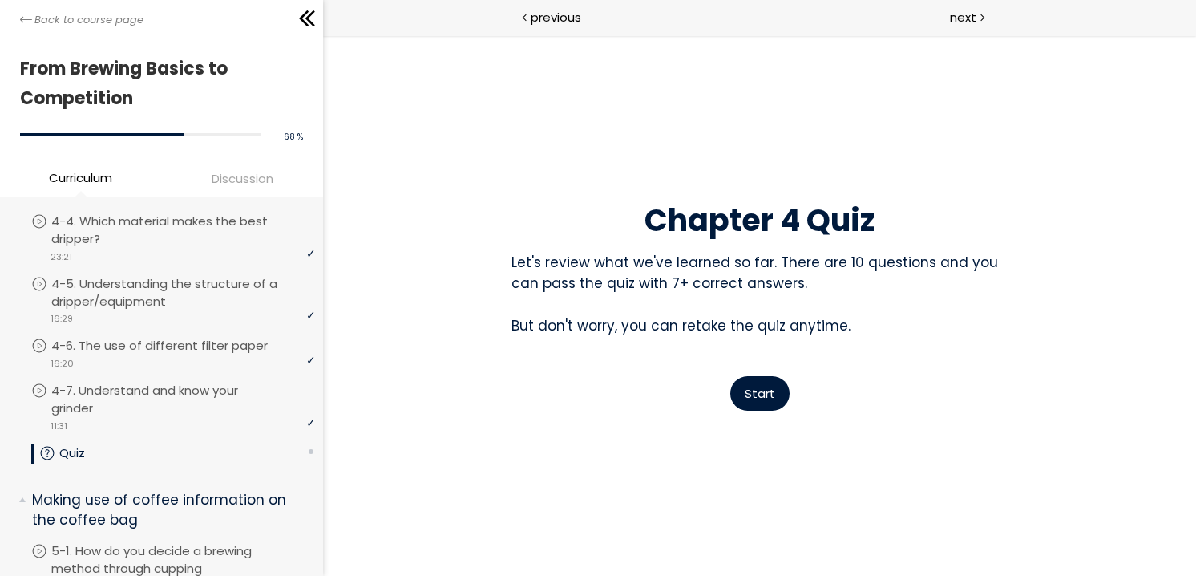
click at [763, 394] on span "Start" at bounding box center [759, 393] width 30 height 17
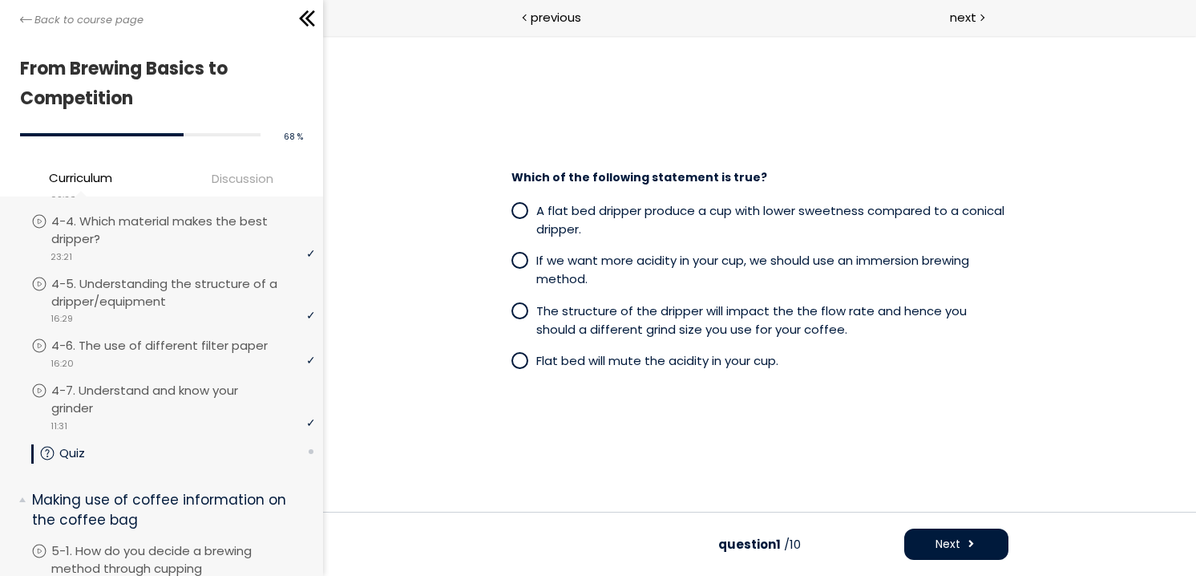
click at [514, 312] on span at bounding box center [519, 311] width 14 height 14
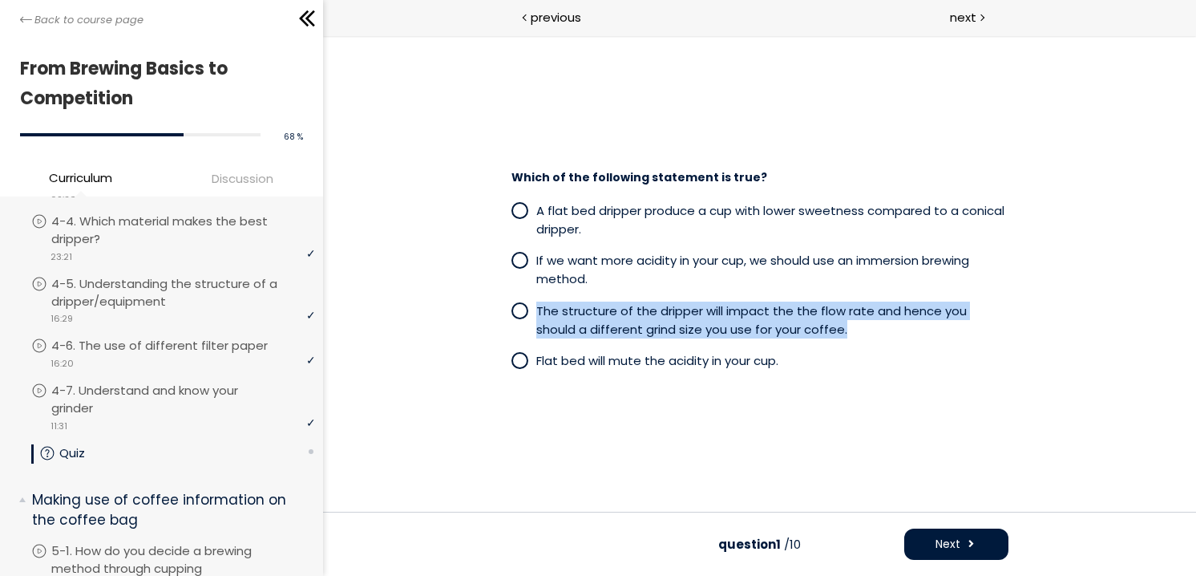
drag, startPoint x: 806, startPoint y: 330, endPoint x: 533, endPoint y: 312, distance: 274.0
click at [533, 312] on label "The structure of the dripper will impact the the flow rate and hence you should…" at bounding box center [759, 320] width 497 height 38
click at [533, 306] on span at bounding box center [523, 311] width 25 height 20
drag, startPoint x: 533, startPoint y: 306, endPoint x: 801, endPoint y: 328, distance: 268.6
click at [801, 328] on label "The structure of the dripper will impact the the flow rate and hence you should…" at bounding box center [759, 320] width 497 height 38
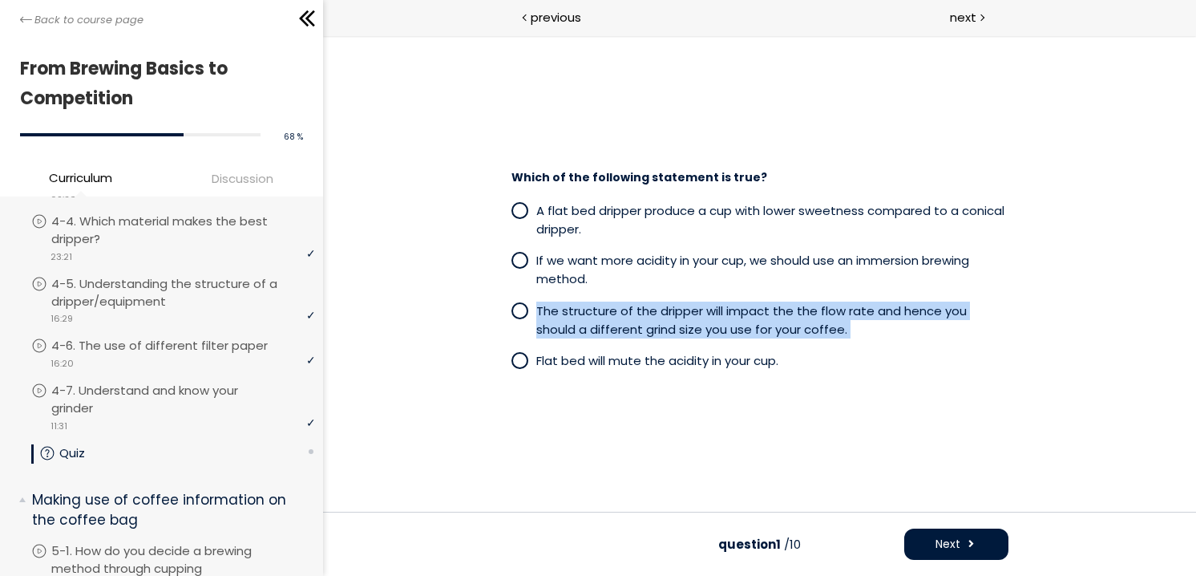
click at [839, 345] on body "**********" at bounding box center [758, 377] width 873 height 684
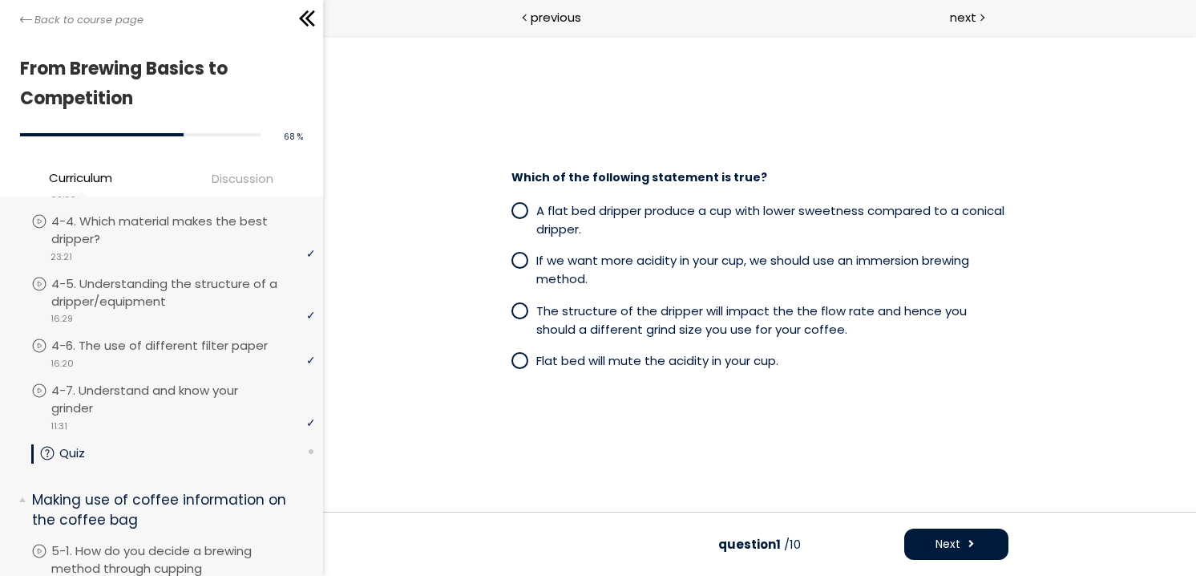
click at [882, 395] on div "Which of the following statement is true? A flat bed dripper produce a cup with…" at bounding box center [758, 273] width 737 height 286
click at [981, 539] on button "Next" at bounding box center [955, 543] width 104 height 31
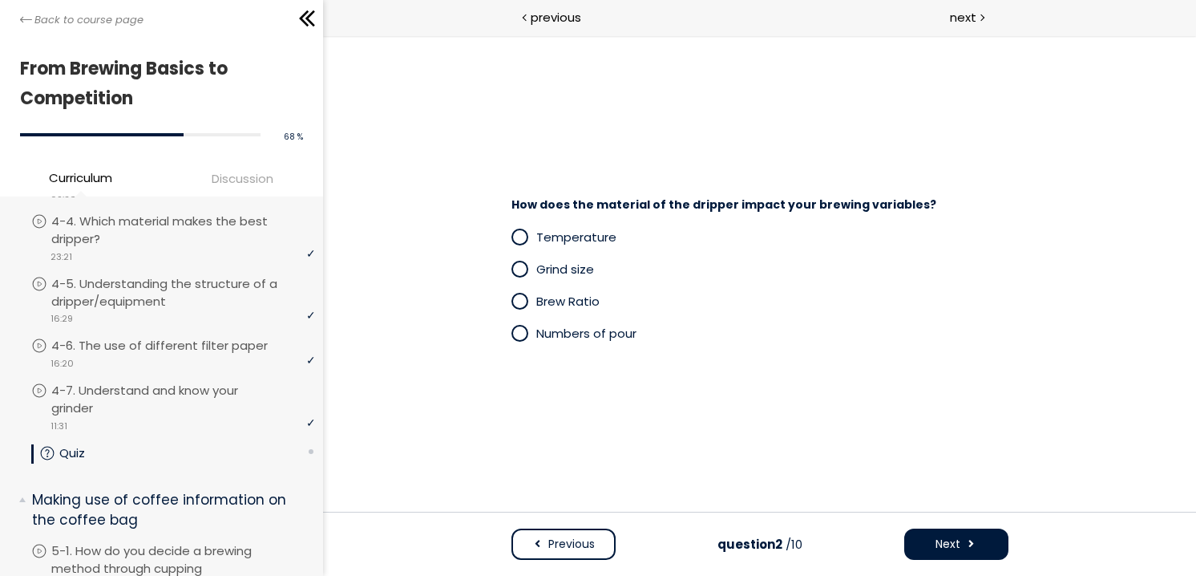
click at [580, 238] on span "Temperature" at bounding box center [576, 236] width 80 height 17
click at [965, 543] on span at bounding box center [970, 544] width 11 height 17
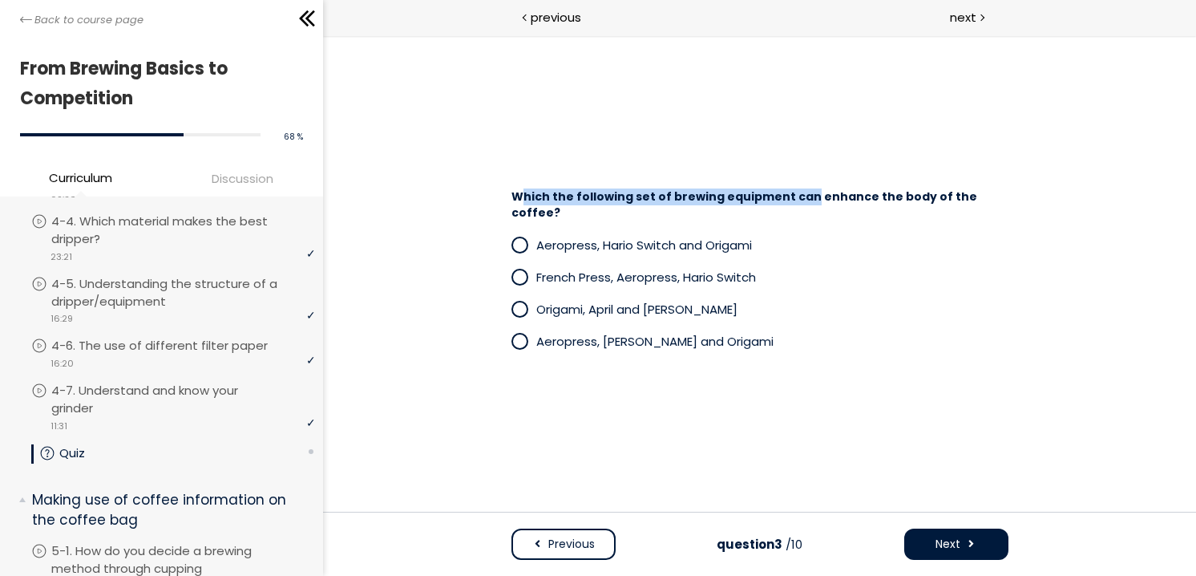
drag, startPoint x: 516, startPoint y: 206, endPoint x: 794, endPoint y: 198, distance: 278.3
click at [794, 198] on div "Which the following set of brewing equipment can enhance the body of the coffee?" at bounding box center [759, 200] width 529 height 39
click at [835, 206] on span "Which the following set of brewing equipment can enhance the body of the coffee?" at bounding box center [744, 204] width 466 height 32
click at [830, 212] on span "Which the following set of brewing equipment can enhance the body of the coffee?" at bounding box center [744, 204] width 466 height 32
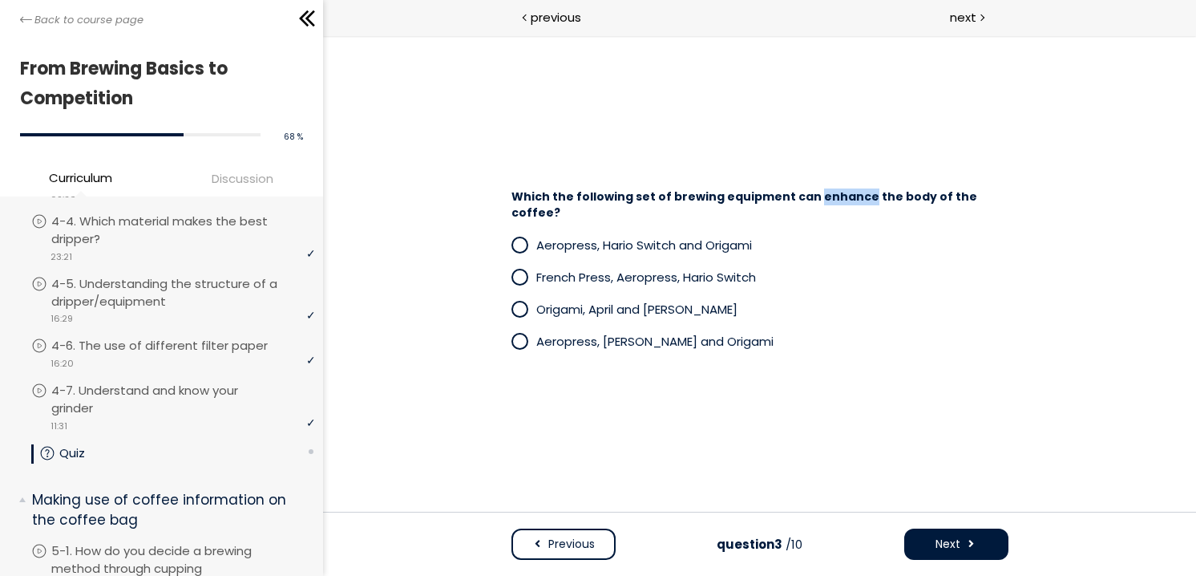
click at [830, 212] on span "Which the following set of brewing equipment can enhance the body of the coffee?" at bounding box center [744, 204] width 466 height 32
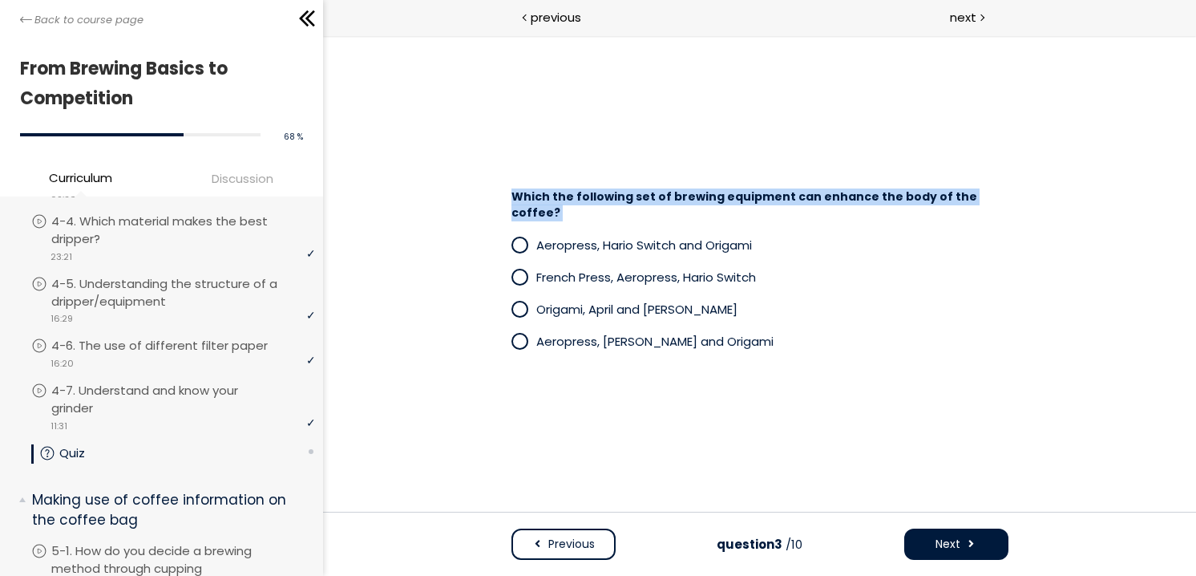
click at [830, 212] on span "Which the following set of brewing equipment can enhance the body of the coffee?" at bounding box center [744, 204] width 466 height 32
click at [868, 209] on body "**********" at bounding box center [758, 377] width 873 height 684
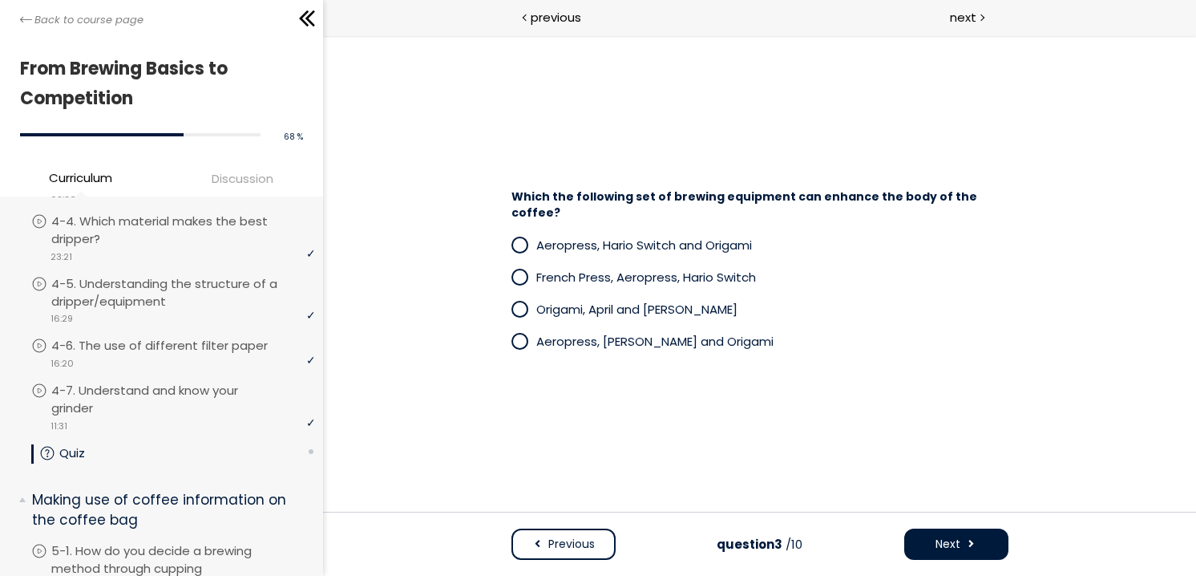
click at [1048, 243] on div "Which the following set of brewing equipment can enhance the body of the coffee…" at bounding box center [758, 273] width 737 height 184
click at [518, 271] on span at bounding box center [519, 277] width 14 height 14
click at [929, 540] on button "Next" at bounding box center [955, 543] width 104 height 31
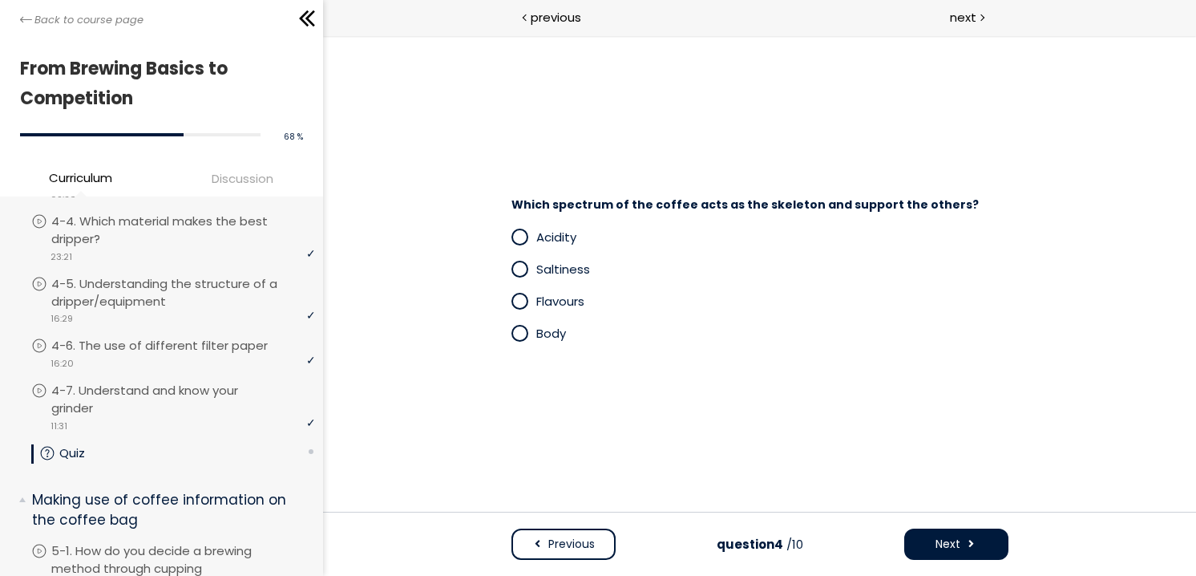
click at [657, 205] on span "Which spectrum of the coffee acts as the skeleton and support the others?" at bounding box center [744, 204] width 467 height 16
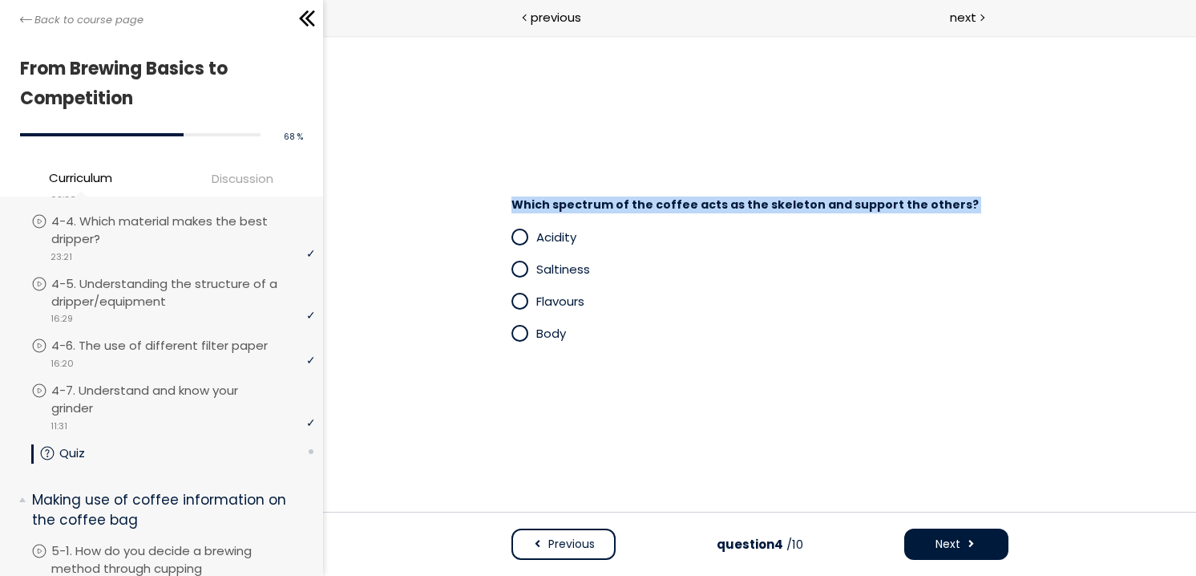
click at [657, 205] on span "Which spectrum of the coffee acts as the skeleton and support the others?" at bounding box center [744, 204] width 467 height 16
click at [696, 205] on body "**********" at bounding box center [758, 387] width 873 height 704
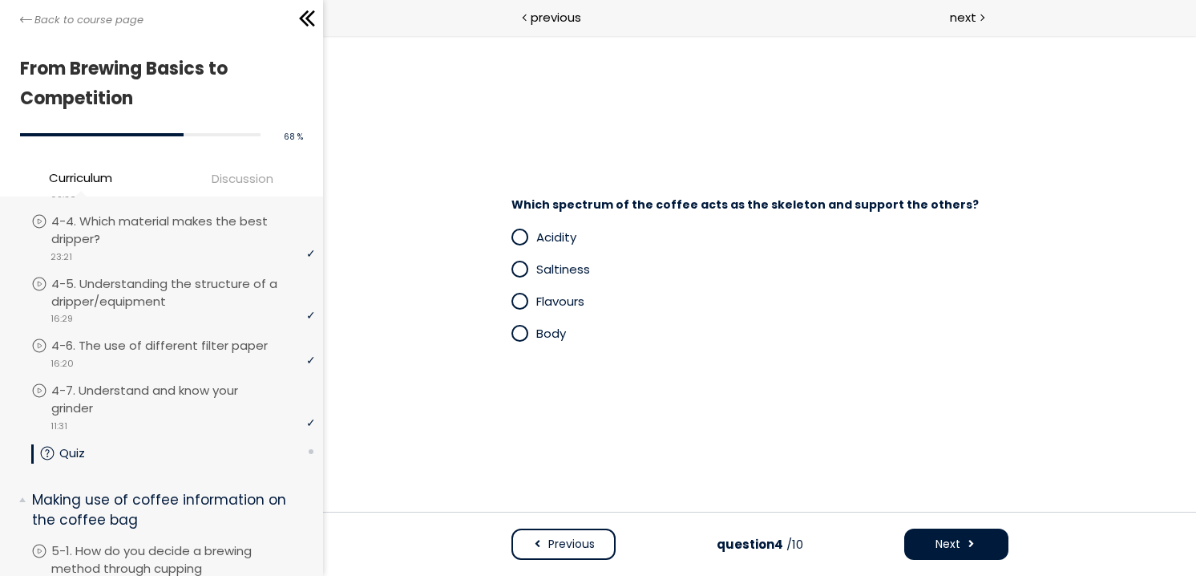
click at [694, 373] on div "Which spectrum of the coffee acts as the skeleton and support the others? Acidi…" at bounding box center [758, 273] width 737 height 232
click at [520, 331] on span at bounding box center [519, 333] width 14 height 14
click at [940, 551] on span "Next" at bounding box center [947, 544] width 25 height 17
click at [685, 207] on span "Which material is the great insulator of heat?" at bounding box center [651, 204] width 281 height 16
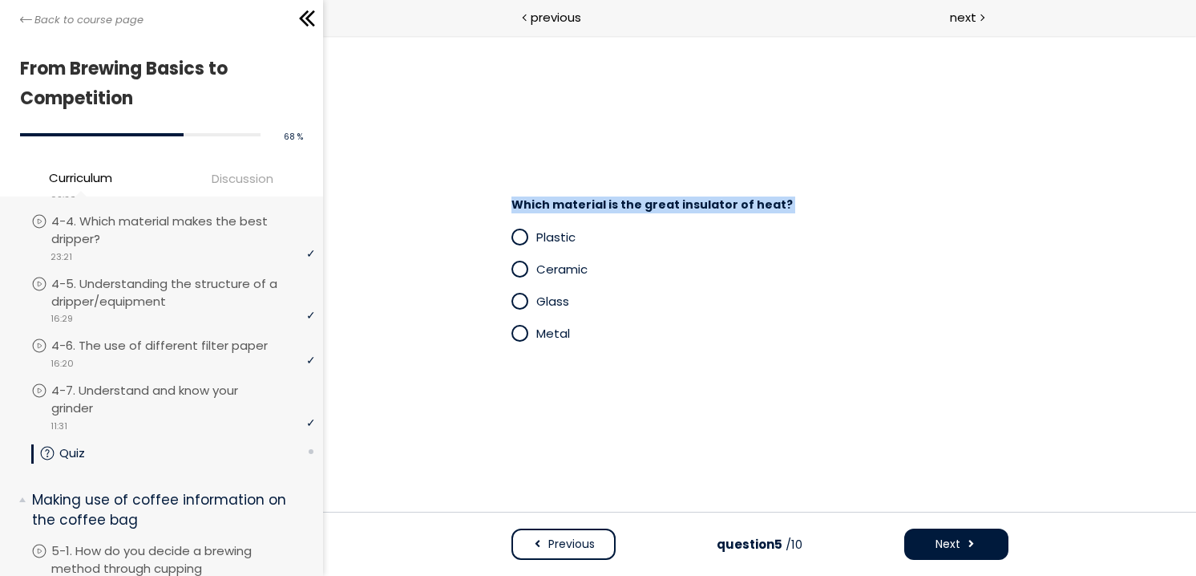
click at [685, 207] on span "Which material is the great insulator of heat?" at bounding box center [651, 204] width 281 height 16
click at [721, 207] on body "**********" at bounding box center [758, 377] width 873 height 684
click at [737, 401] on div "Which material is the great insulator of heat? Plastic Ceramic Glass Metal" at bounding box center [758, 273] width 777 height 380
click at [564, 249] on div "Plastic" at bounding box center [759, 237] width 497 height 32
click at [521, 240] on span at bounding box center [519, 237] width 14 height 14
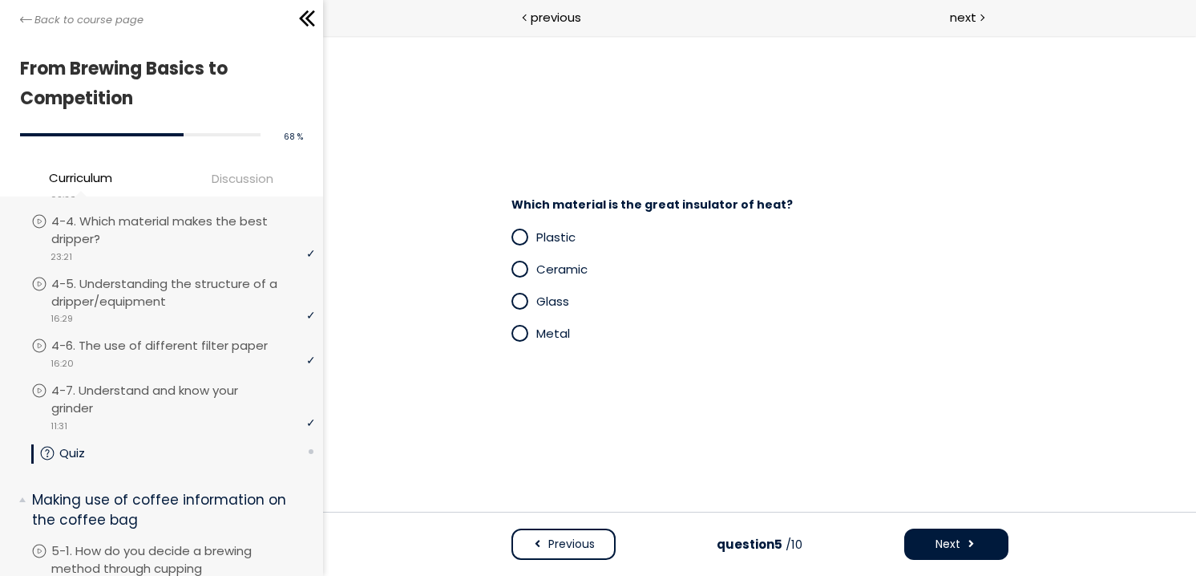
click at [944, 541] on span "Next" at bounding box center [947, 544] width 25 height 17
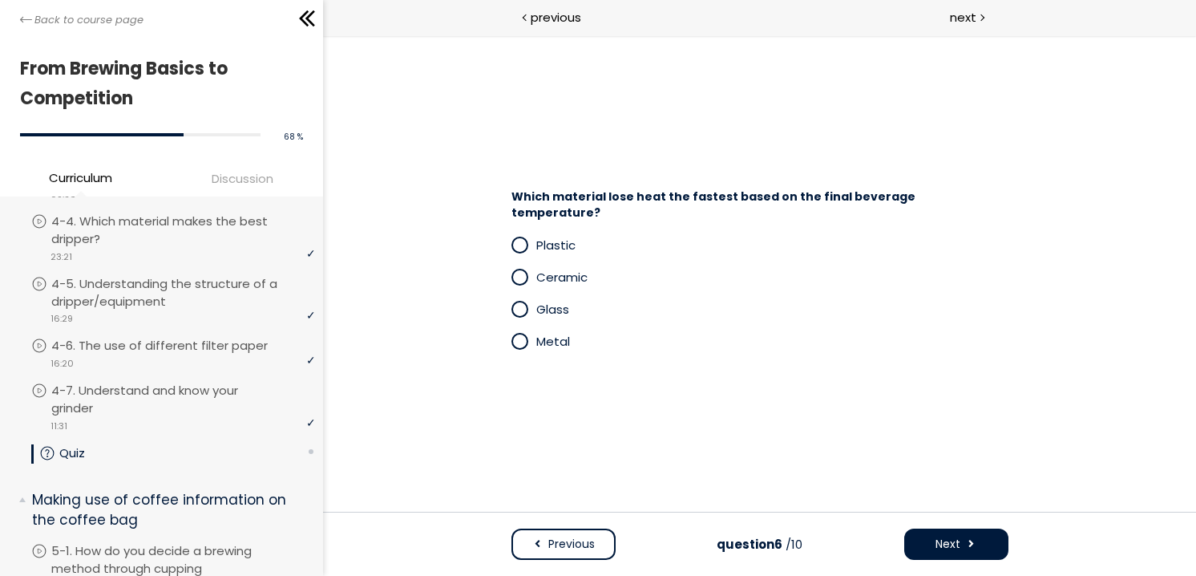
click at [521, 302] on span at bounding box center [519, 309] width 14 height 14
click at [951, 534] on button "Next" at bounding box center [955, 543] width 104 height 31
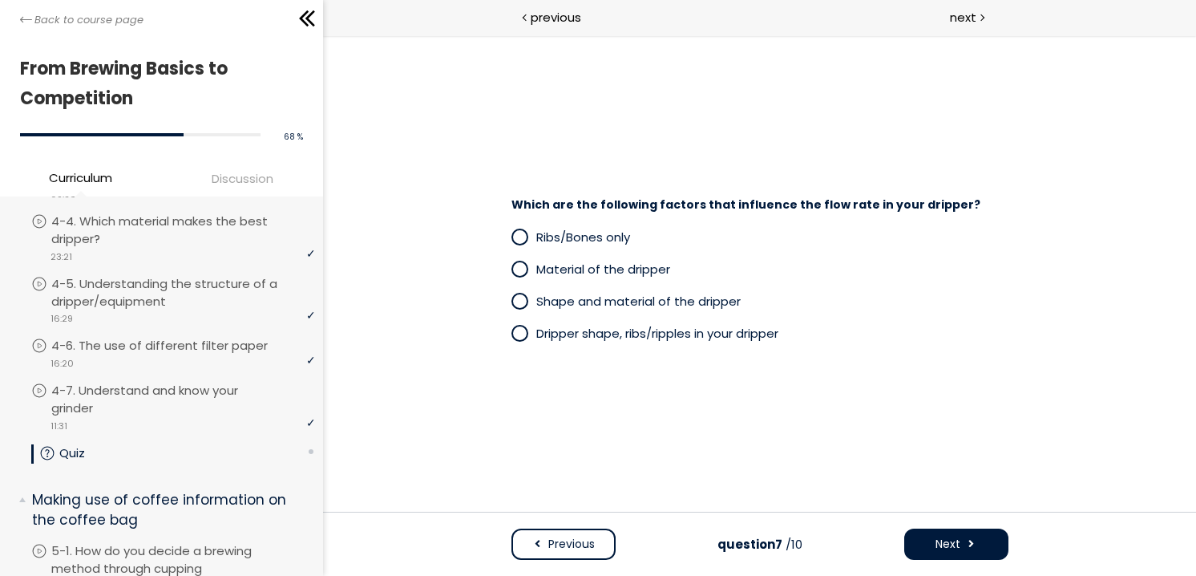
click at [531, 336] on span at bounding box center [523, 333] width 25 height 20
click at [935, 540] on span "Next" at bounding box center [947, 544] width 25 height 17
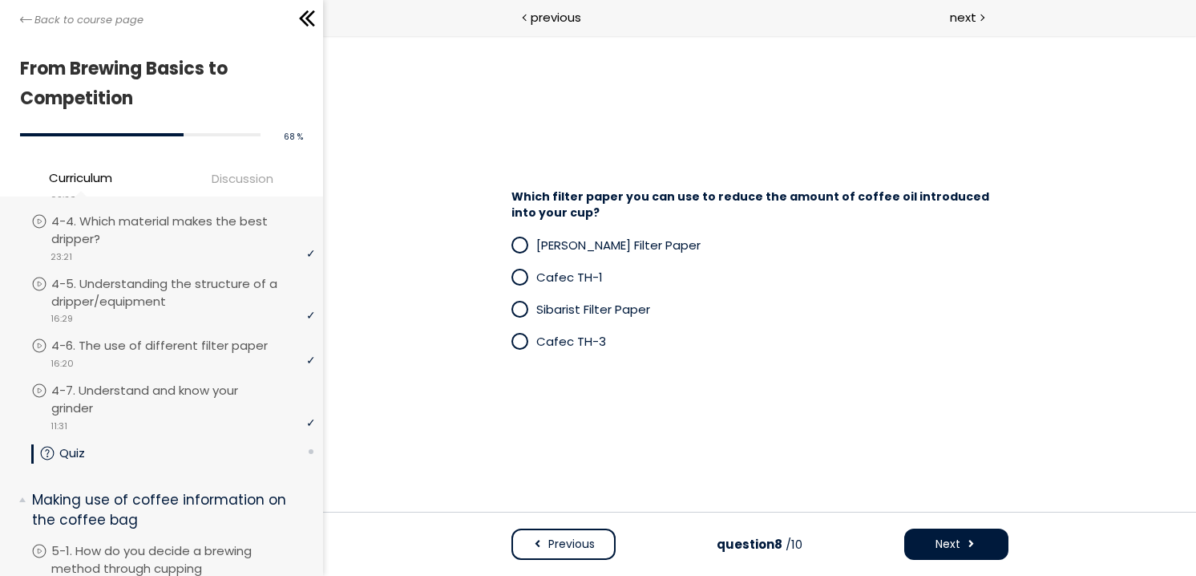
click at [610, 251] on span "[PERSON_NAME] Filter Paper" at bounding box center [618, 244] width 164 height 17
click at [948, 544] on span "Next" at bounding box center [947, 544] width 25 height 17
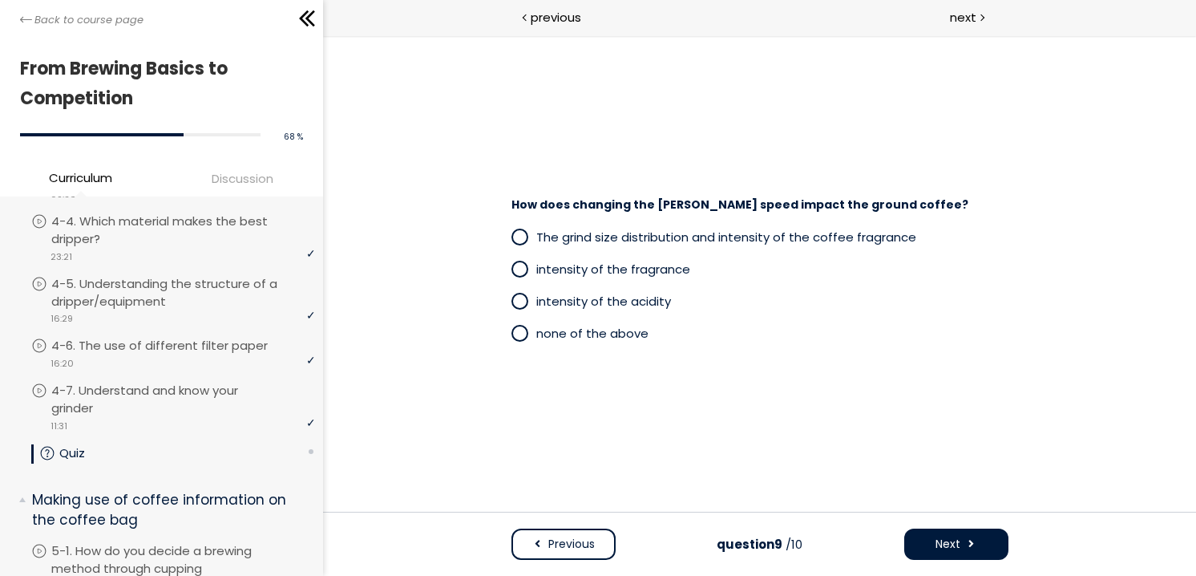
click at [519, 237] on span at bounding box center [519, 237] width 14 height 14
click at [968, 548] on span at bounding box center [970, 544] width 11 height 17
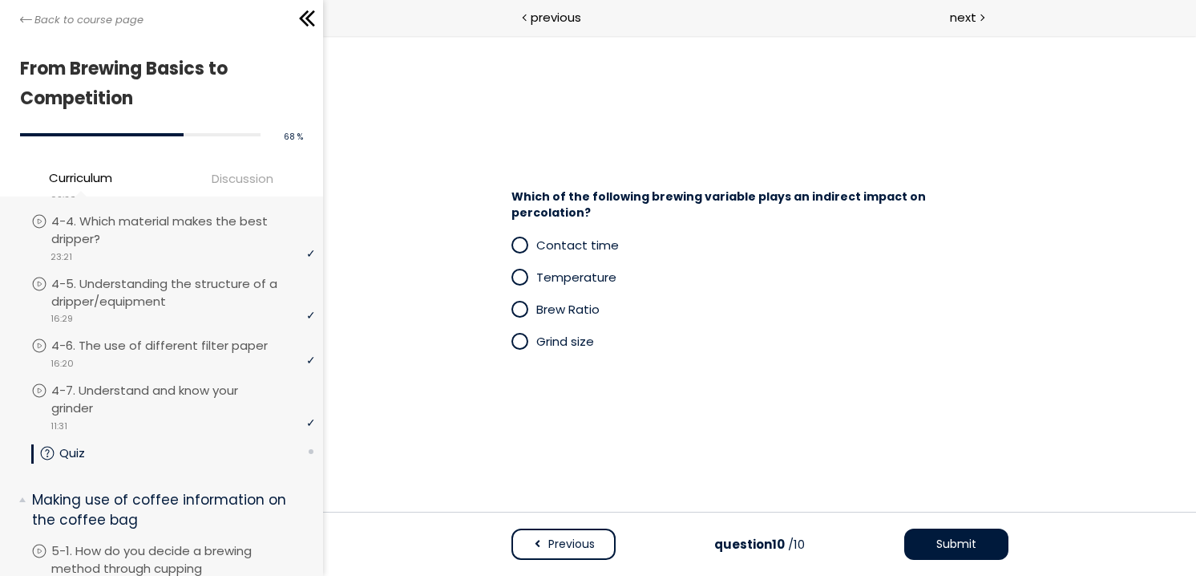
click at [520, 335] on span at bounding box center [519, 341] width 14 height 14
click at [968, 544] on span "Submit" at bounding box center [956, 544] width 40 height 17
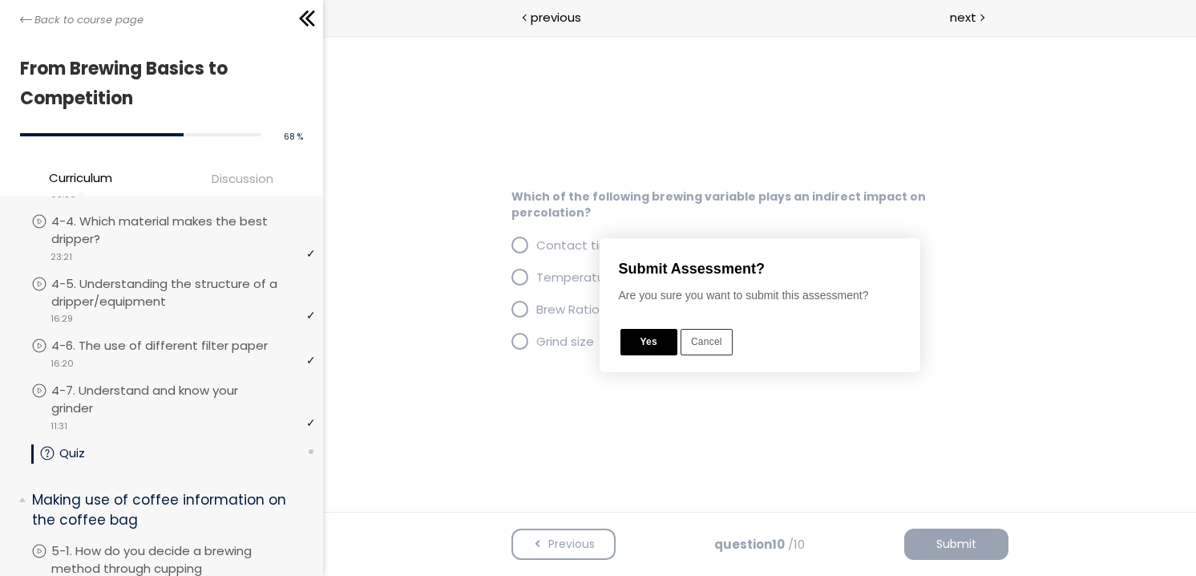
click at [637, 325] on div "Submit Assessment? Are you sure you want to submit this assessment? Yes Cancel" at bounding box center [761, 304] width 287 height 103
click at [641, 332] on button "Yes" at bounding box center [648, 342] width 57 height 26
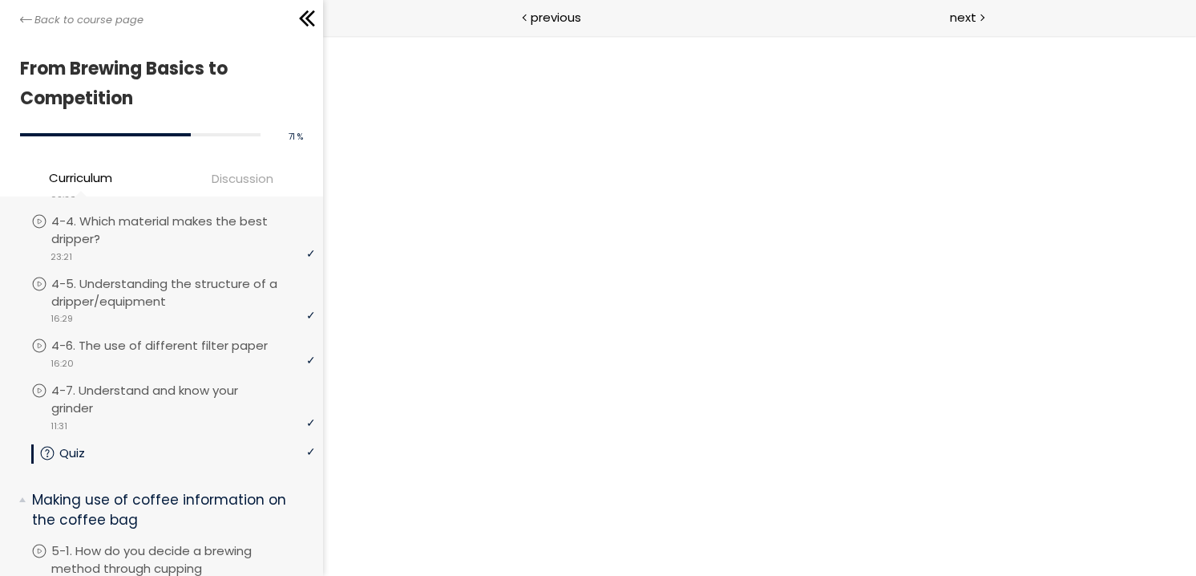
scroll to position [65, 0]
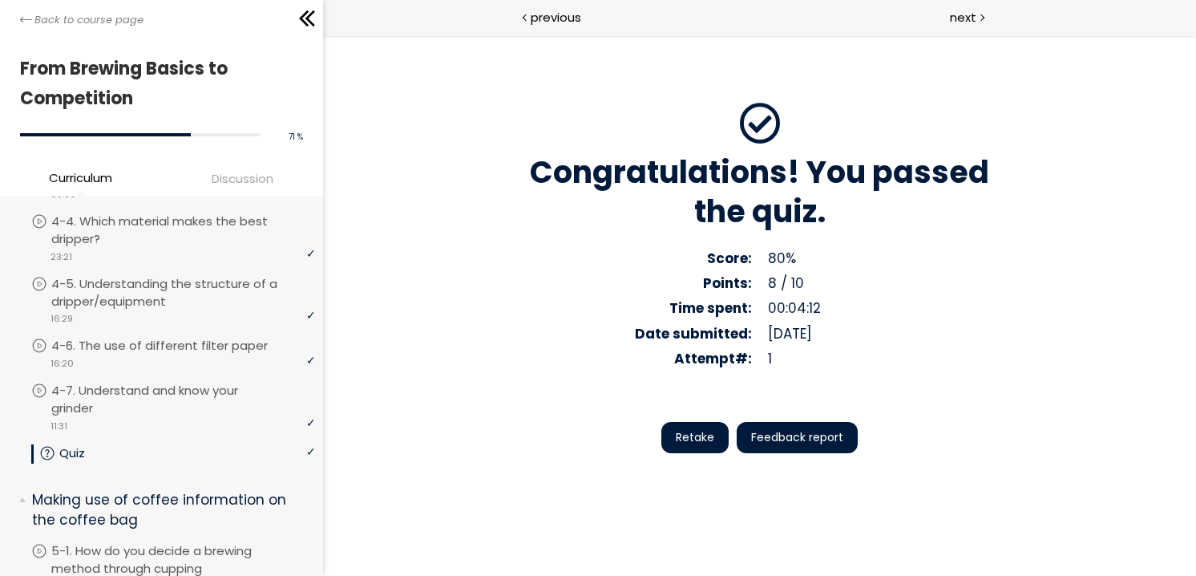
click at [766, 433] on span "Feedback report" at bounding box center [796, 437] width 92 height 17
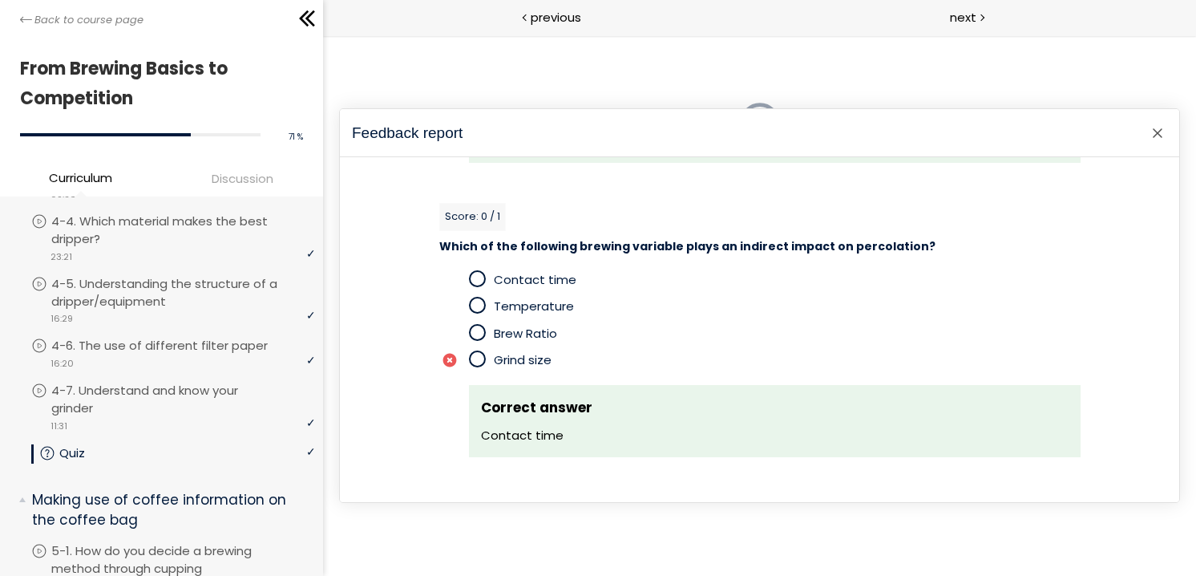
scroll to position [2650, 0]
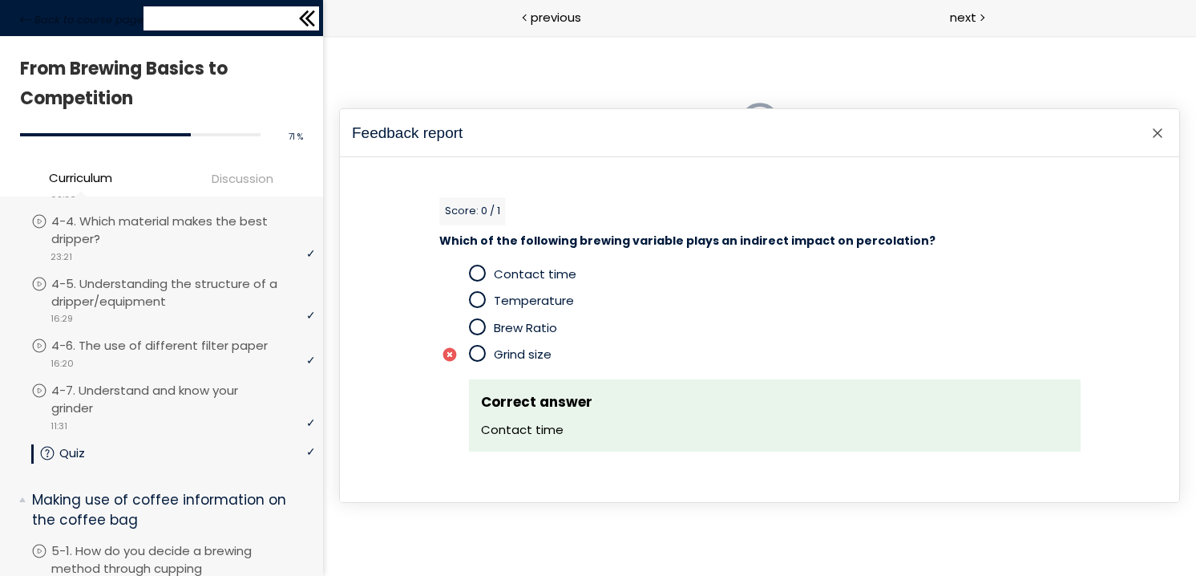
click at [309, 14] on icon at bounding box center [310, 18] width 10 height 16
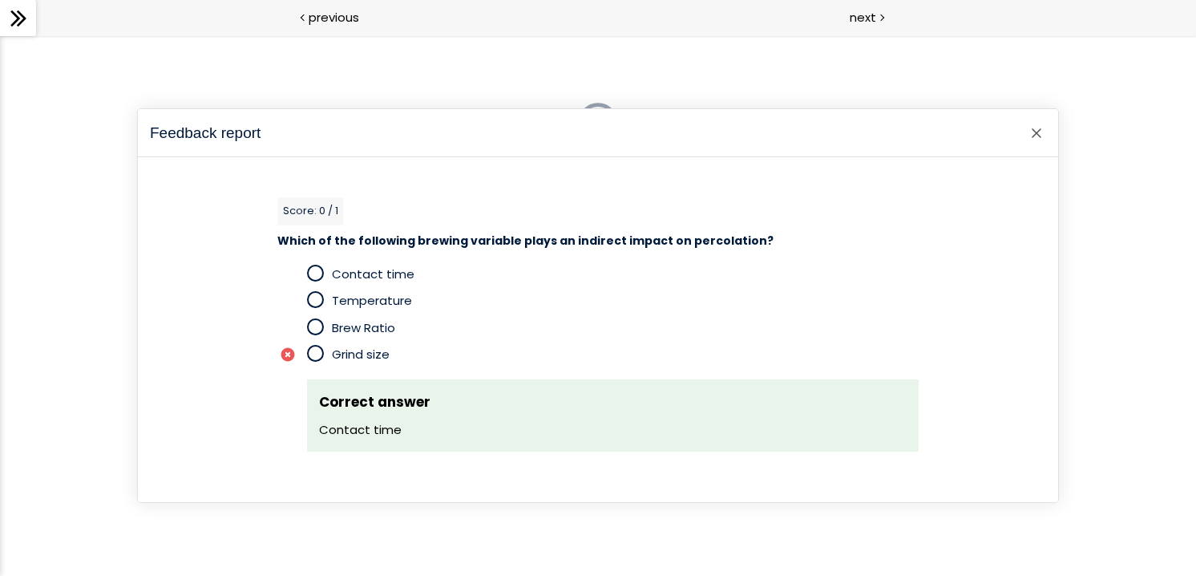
click at [1042, 125] on div at bounding box center [1036, 132] width 19 height 19
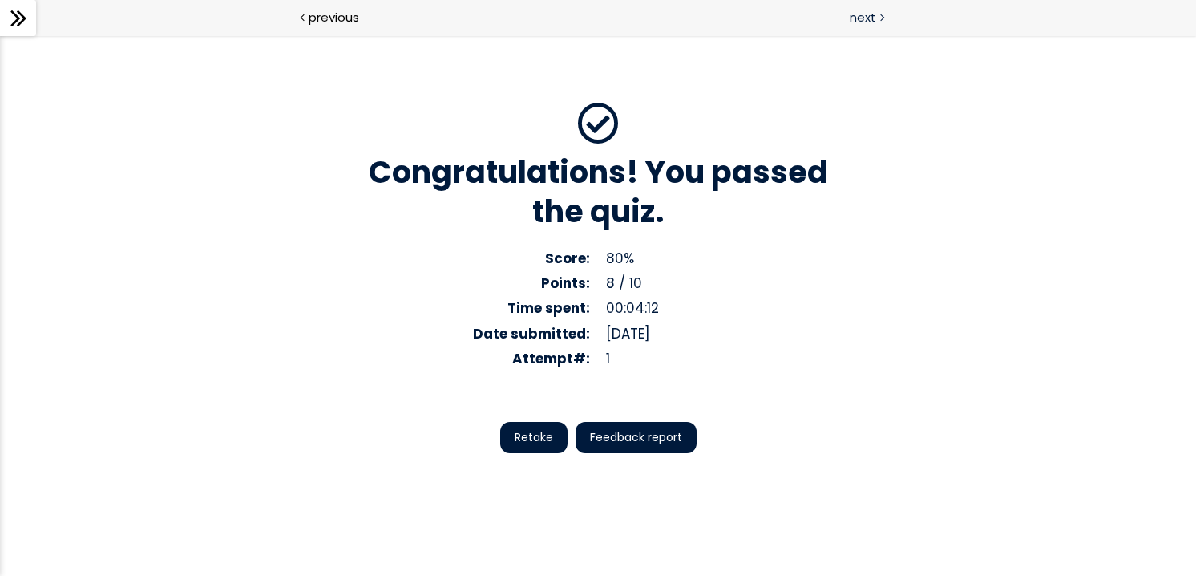
click at [860, 23] on span "next" at bounding box center [863, 17] width 26 height 18
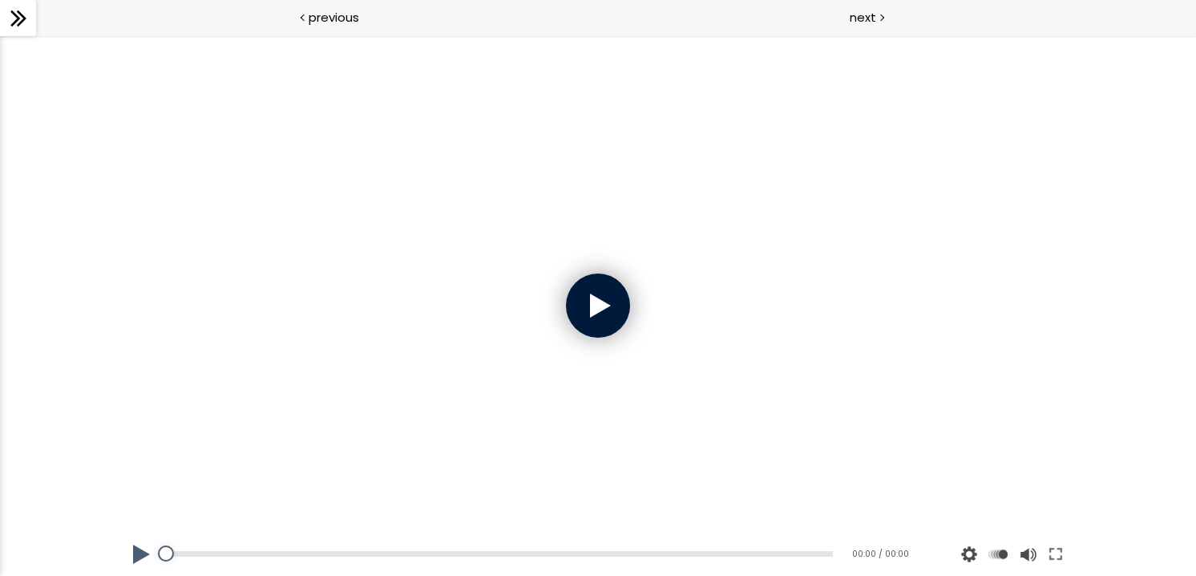
click at [564, 256] on div at bounding box center [598, 305] width 960 height 540
click at [593, 301] on div at bounding box center [598, 305] width 64 height 64
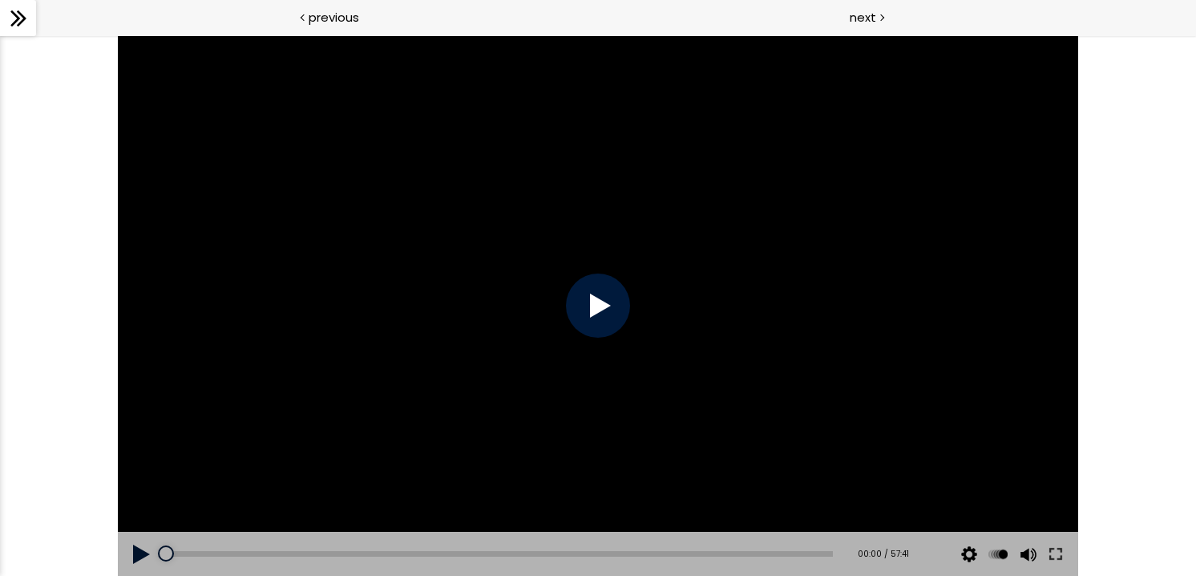
click at [16, 23] on icon at bounding box center [18, 18] width 24 height 24
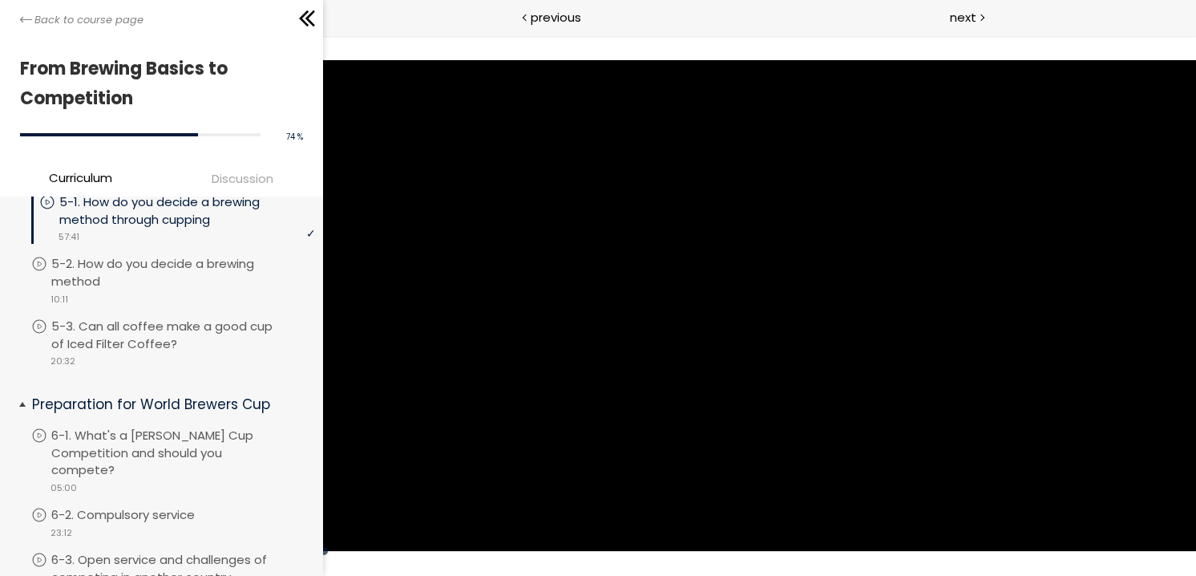
scroll to position [1637, 0]
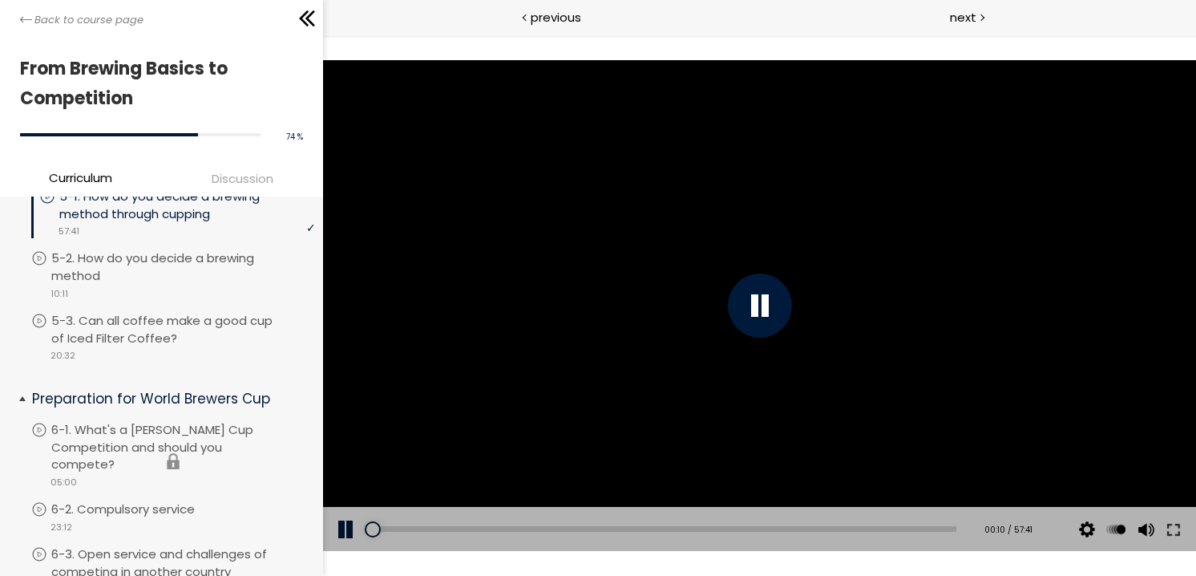
click at [167, 424] on li "You have to complete unit (6-1. What's a [PERSON_NAME] Cup Competition and shou…" at bounding box center [173, 460] width 284 height 79
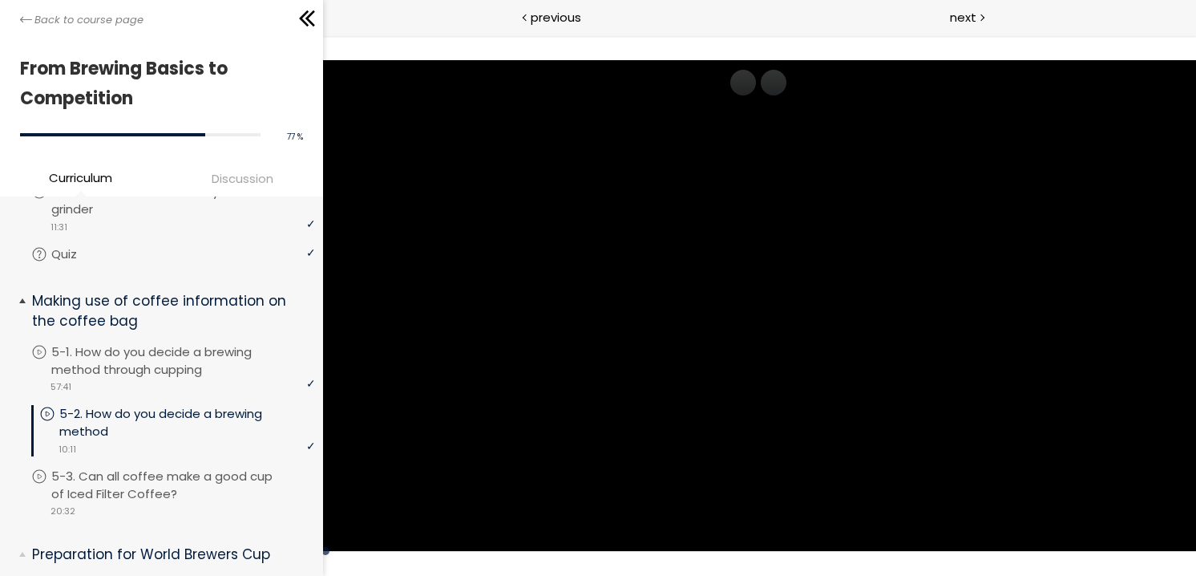
scroll to position [1603, 0]
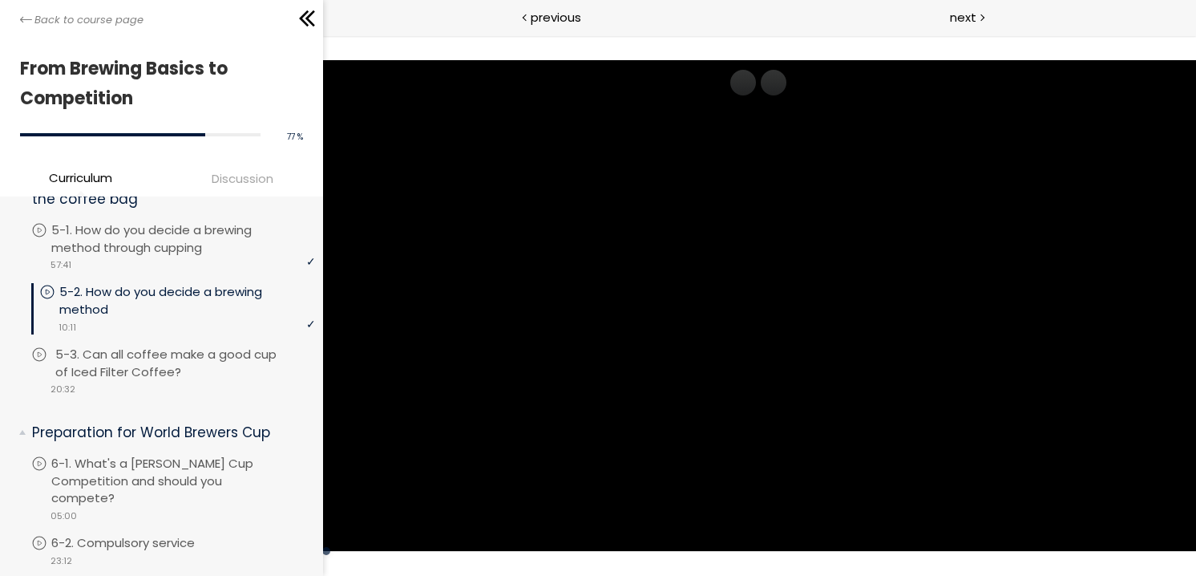
click at [203, 350] on p "5-3. Can all coffee make a good cup of Iced Filter Coffee?" at bounding box center [187, 363] width 264 height 35
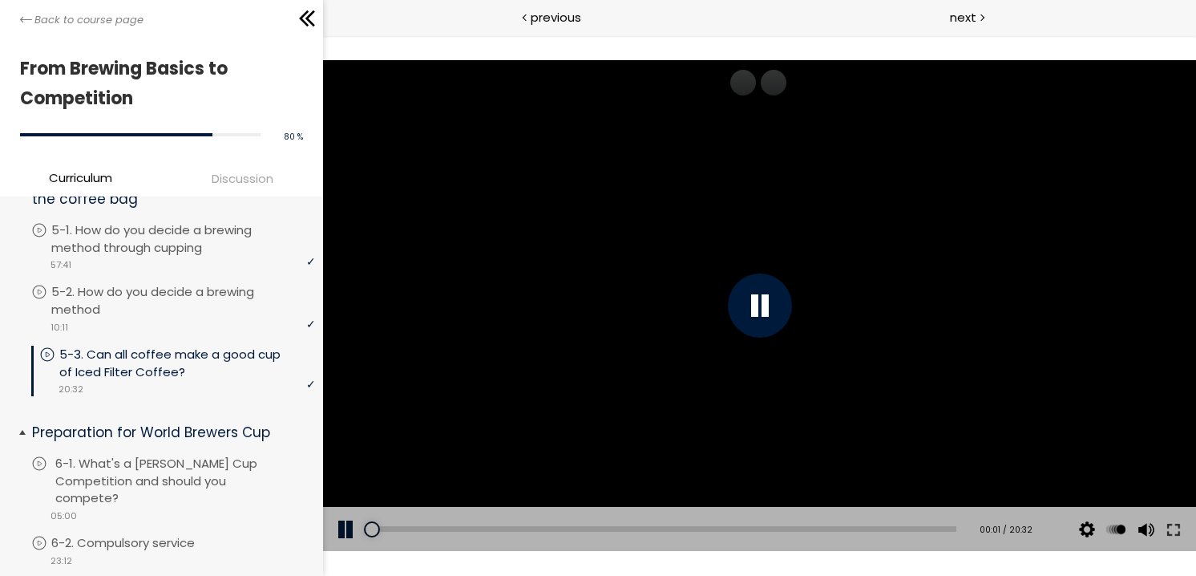
click at [183, 456] on p "6-1. What's a [PERSON_NAME] Cup Competition and should you compete?" at bounding box center [187, 481] width 264 height 52
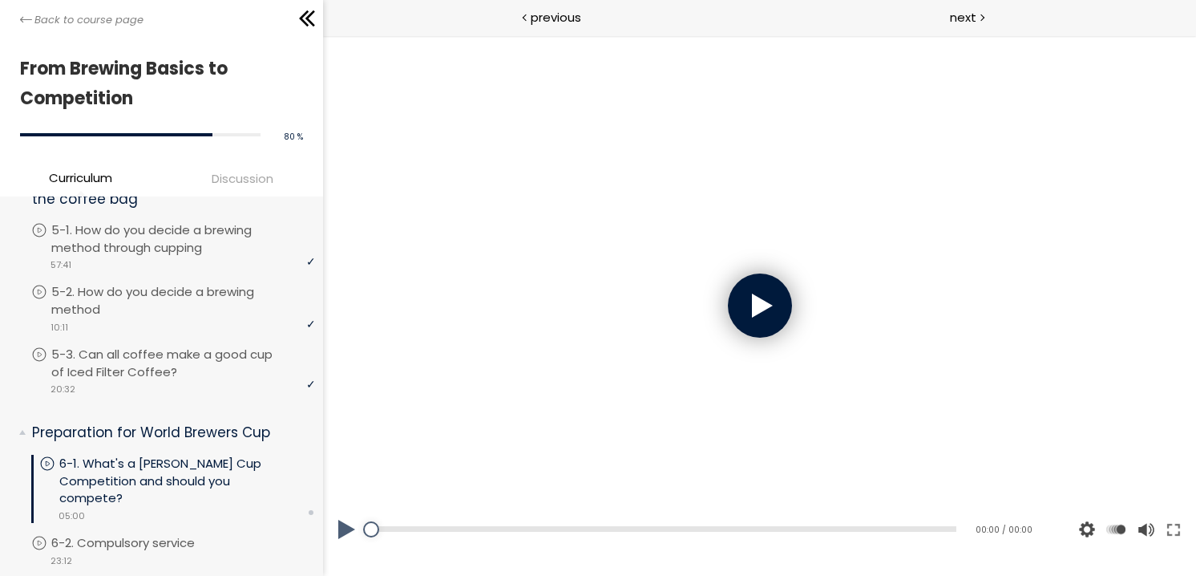
click at [750, 296] on div at bounding box center [759, 305] width 64 height 64
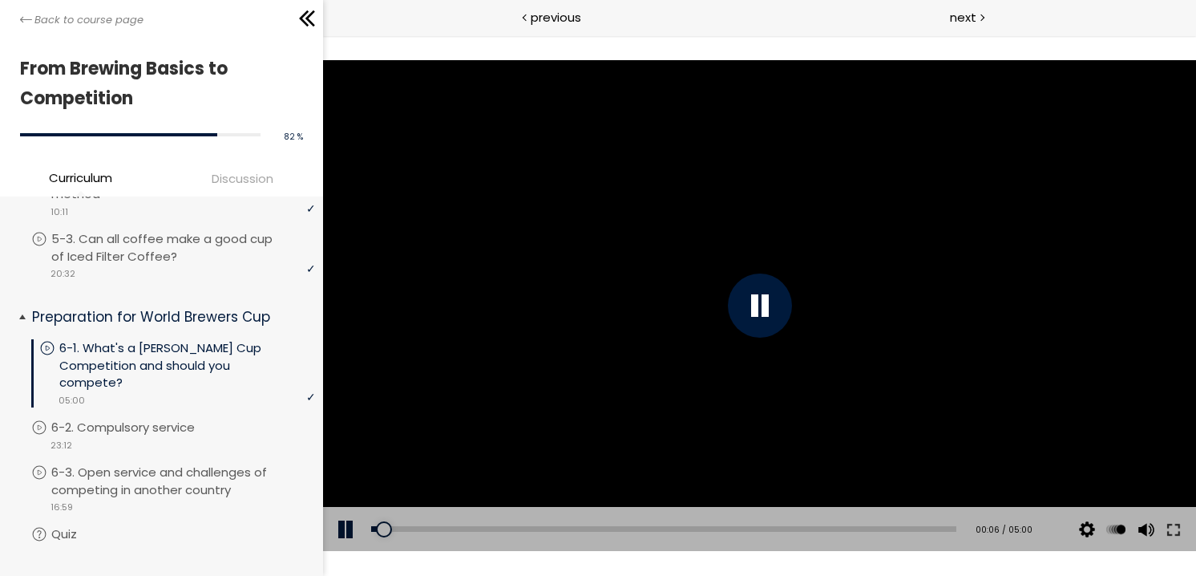
scroll to position [1764, 0]
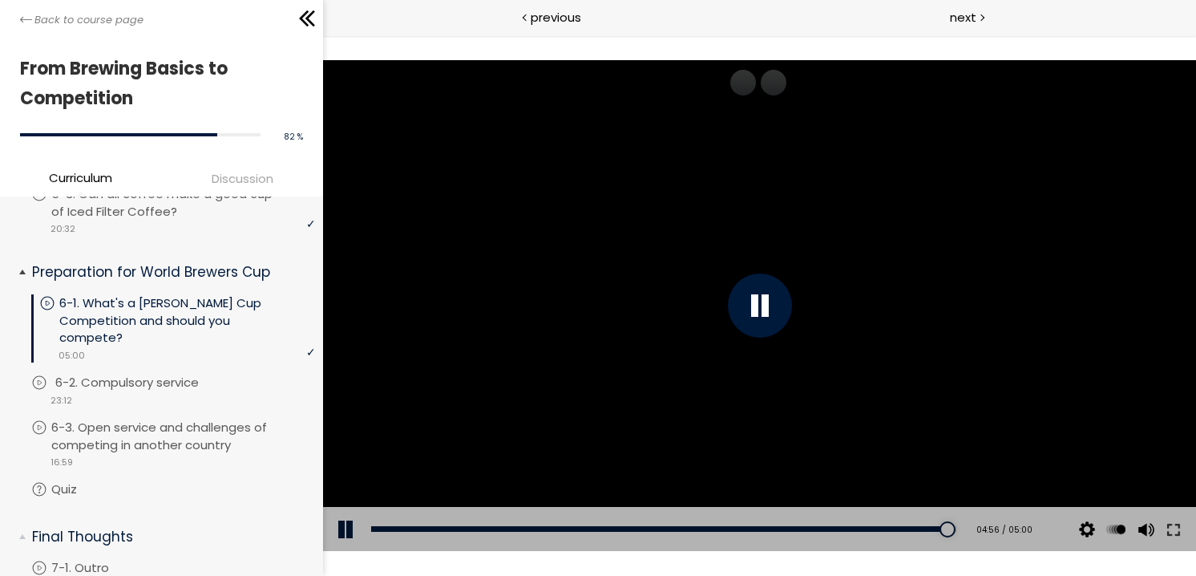
click at [92, 391] on div "video 23:12" at bounding box center [173, 399] width 284 height 16
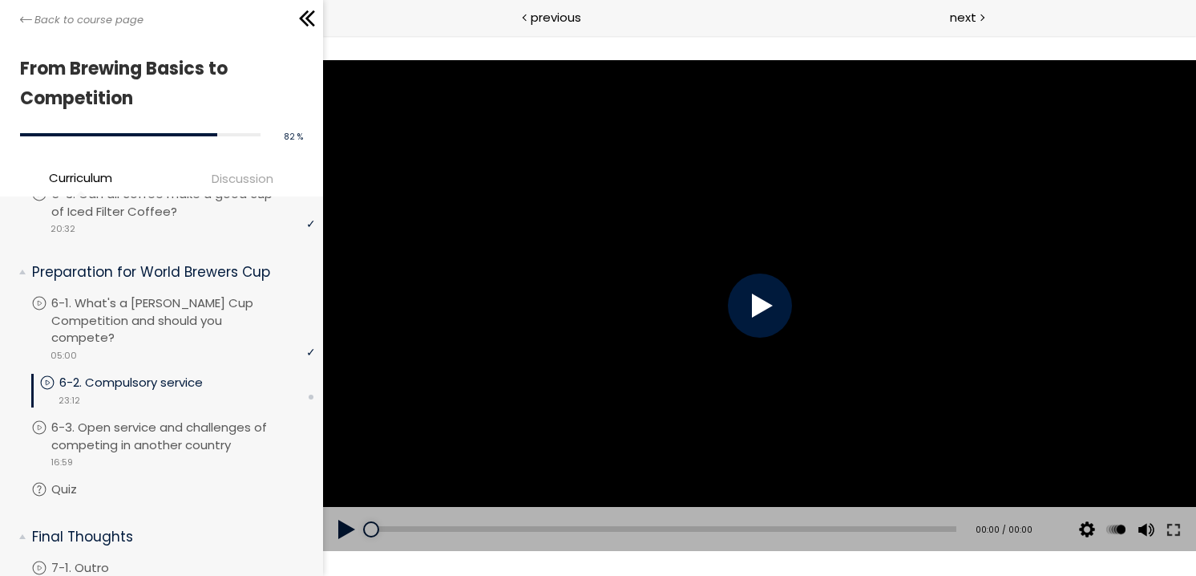
click at [778, 277] on div at bounding box center [758, 305] width 873 height 491
click at [757, 286] on div at bounding box center [759, 305] width 64 height 64
click at [333, 524] on button at bounding box center [346, 529] width 48 height 45
click at [793, 229] on div at bounding box center [758, 305] width 873 height 491
